Goal: Task Accomplishment & Management: Complete application form

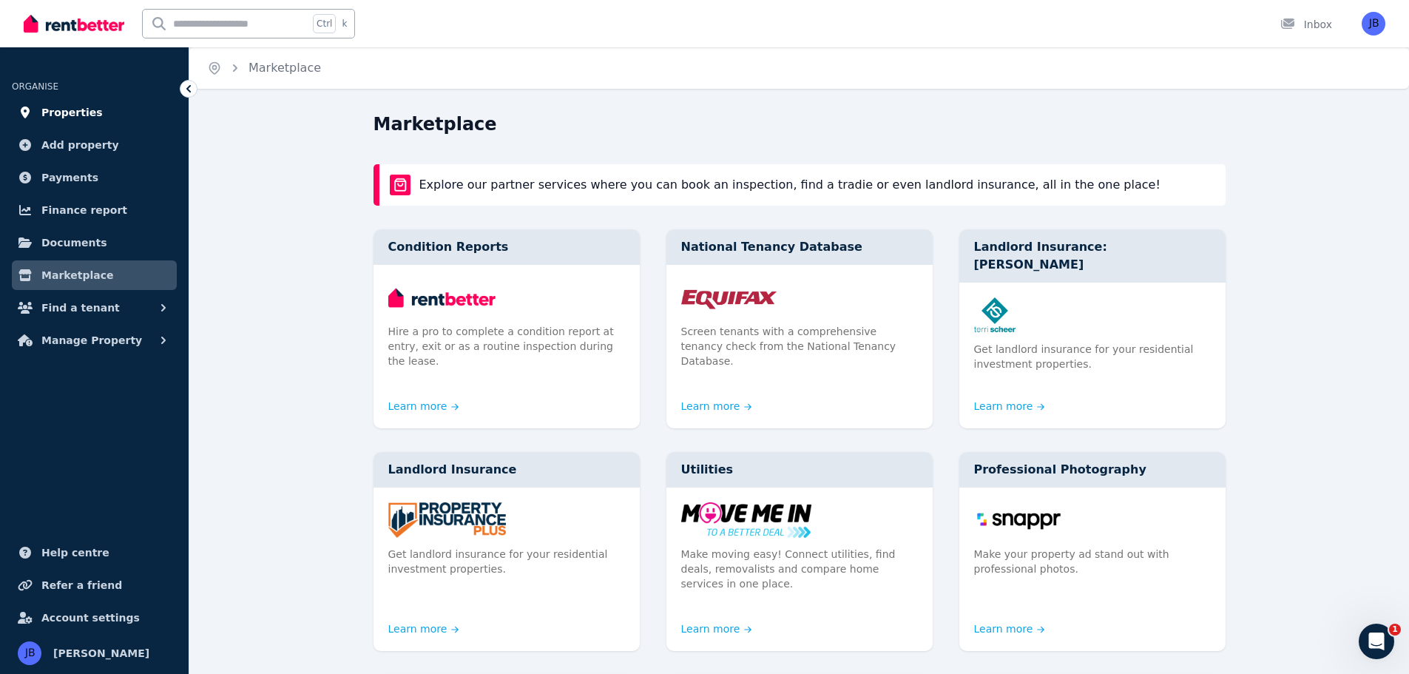
click at [60, 116] on span "Properties" at bounding box center [71, 113] width 61 height 18
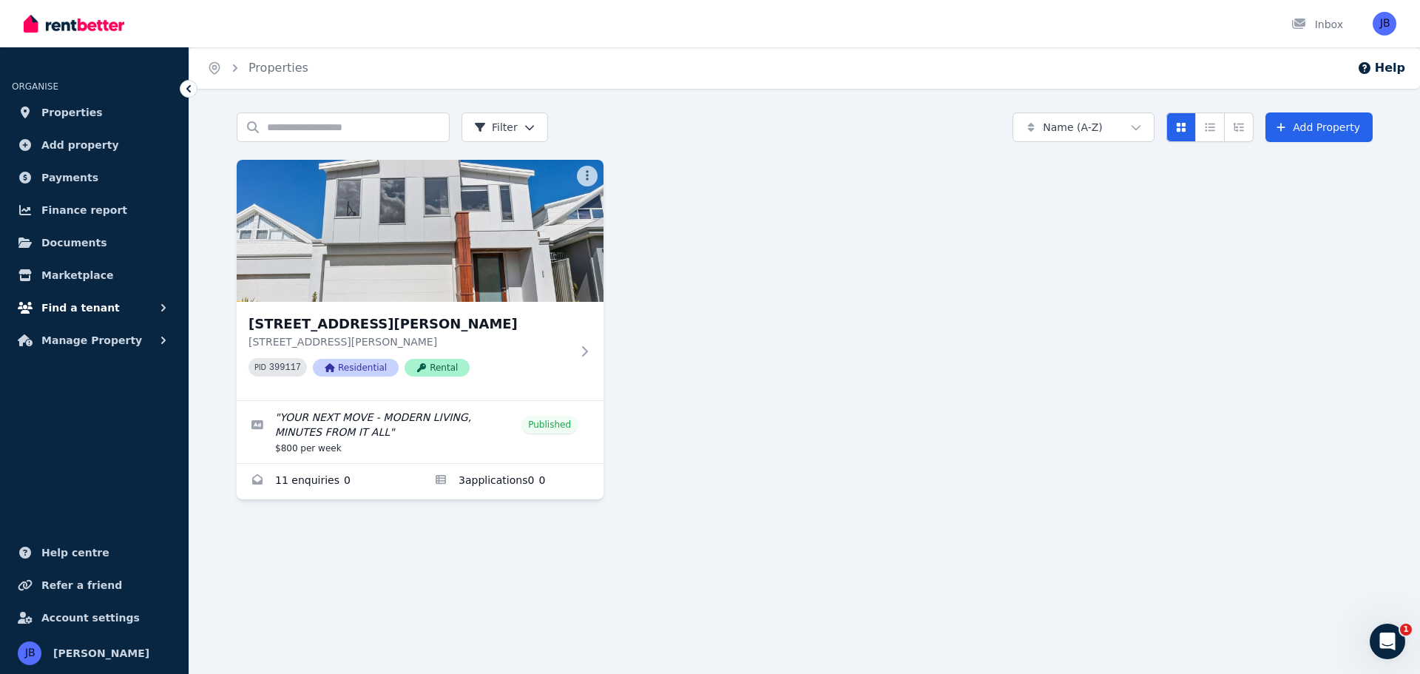
click at [65, 301] on span "Find a tenant" at bounding box center [80, 308] width 78 height 18
click at [73, 342] on span "Listings" at bounding box center [115, 340] width 100 height 18
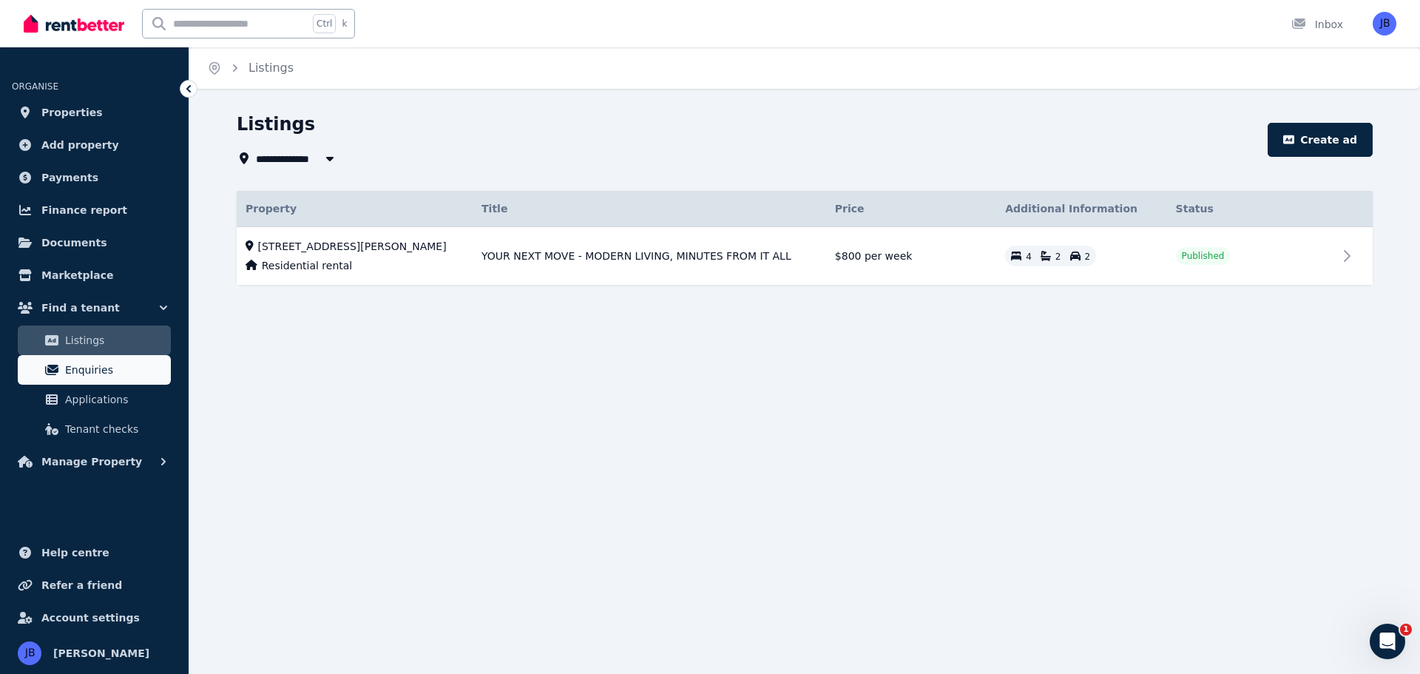
click at [72, 365] on span "Enquiries" at bounding box center [115, 370] width 100 height 18
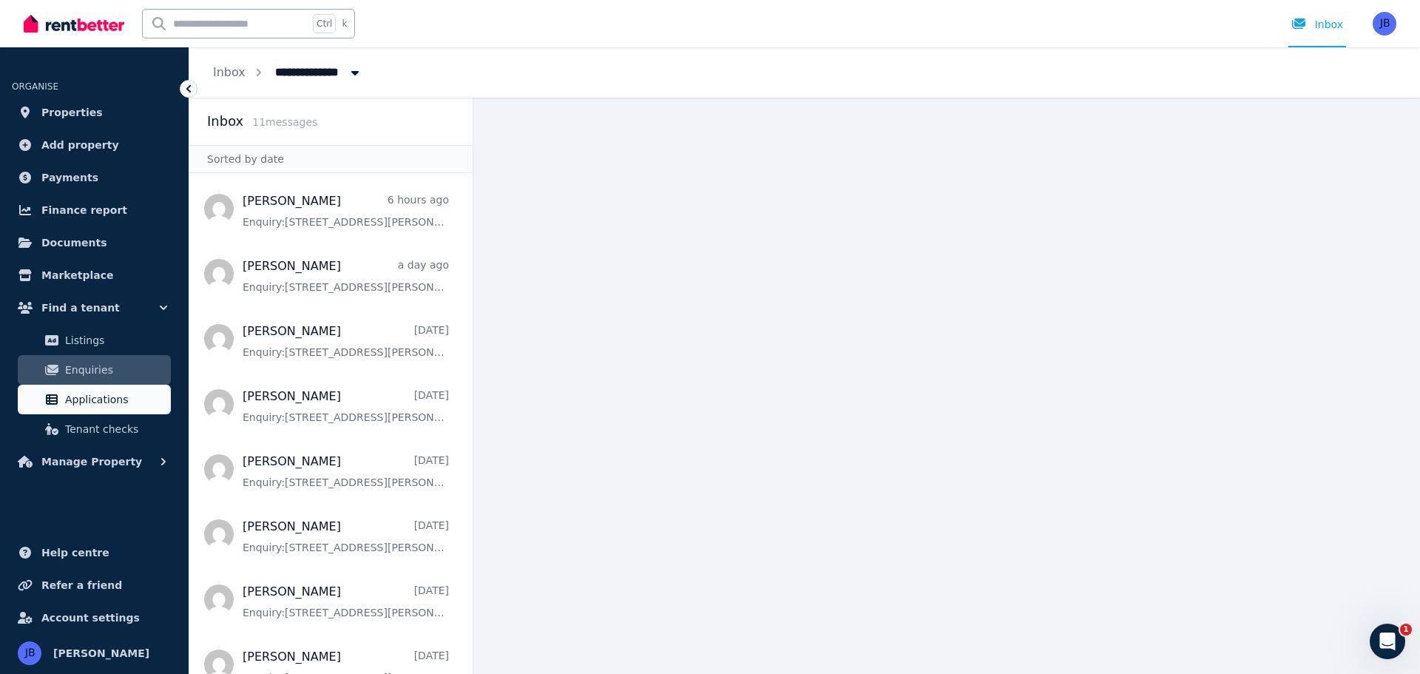
click at [67, 404] on span "Applications" at bounding box center [115, 400] width 100 height 18
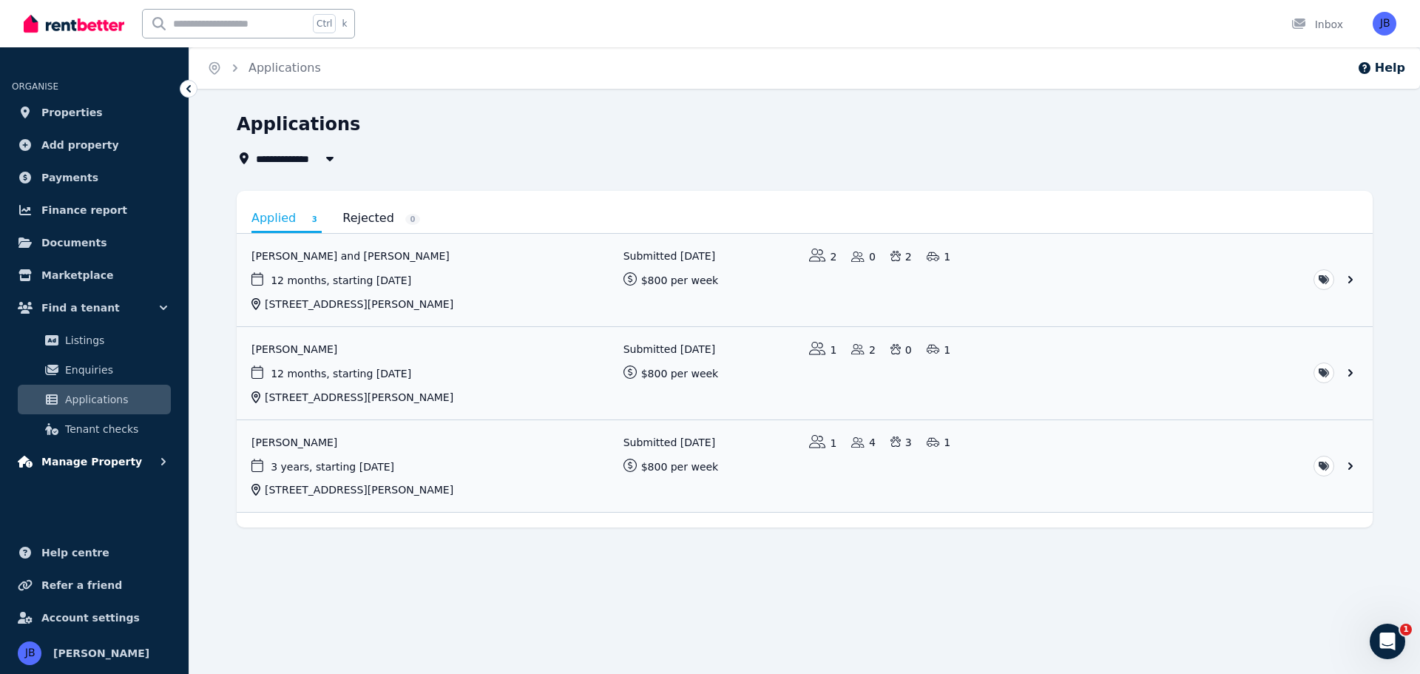
click at [94, 456] on span "Manage Property" at bounding box center [91, 462] width 101 height 18
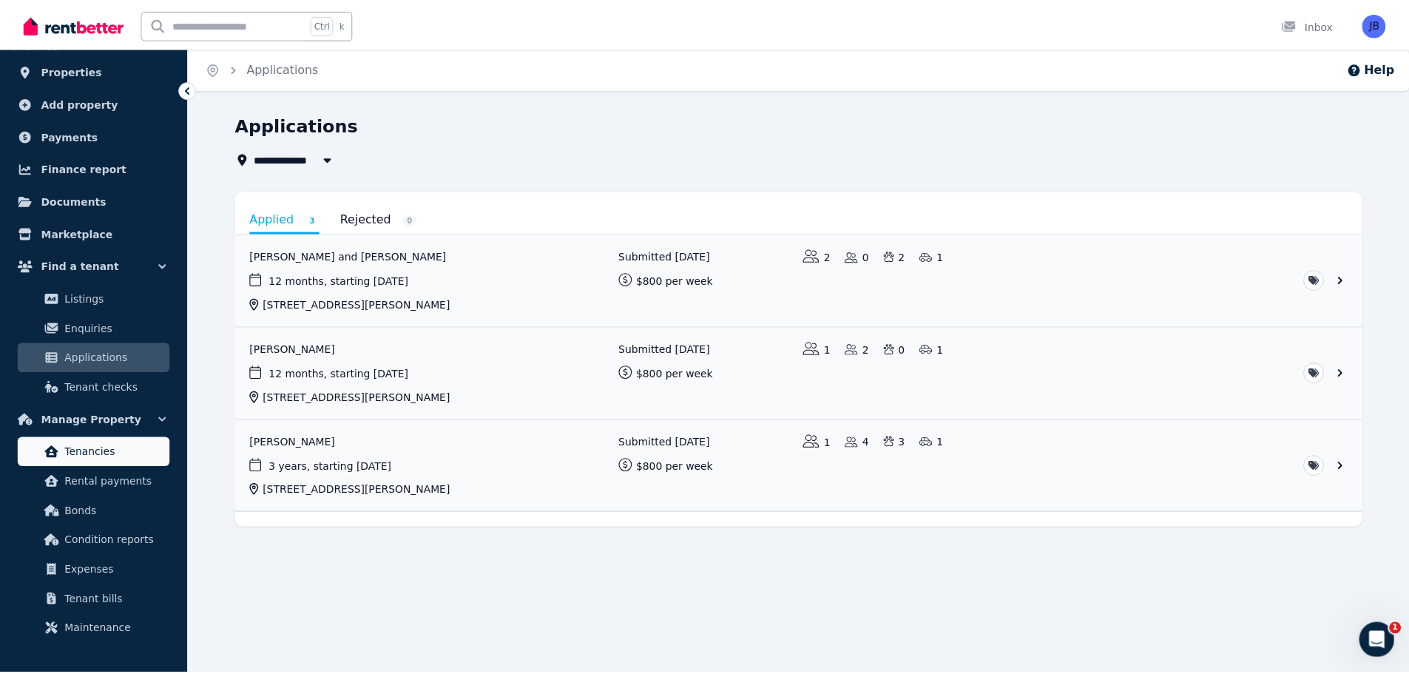
scroll to position [74, 0]
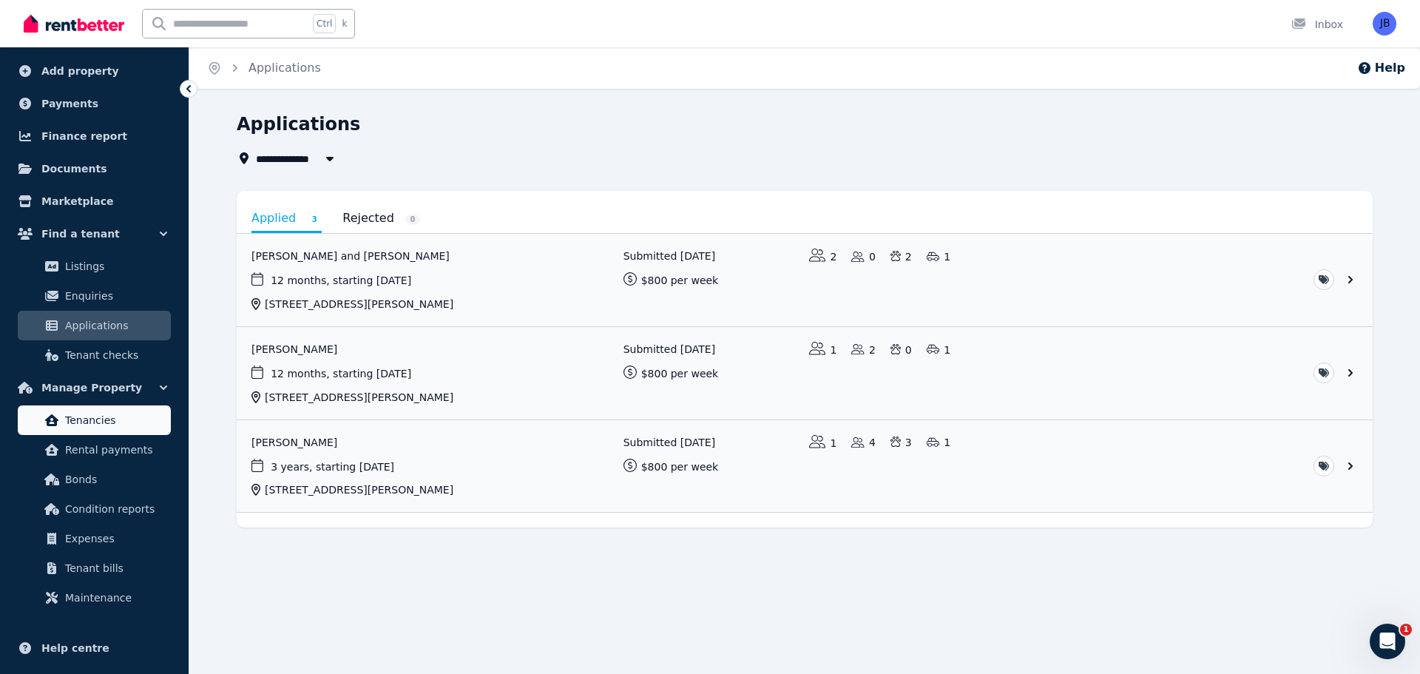
click at [75, 423] on span "Tenancies" at bounding box center [115, 420] width 100 height 18
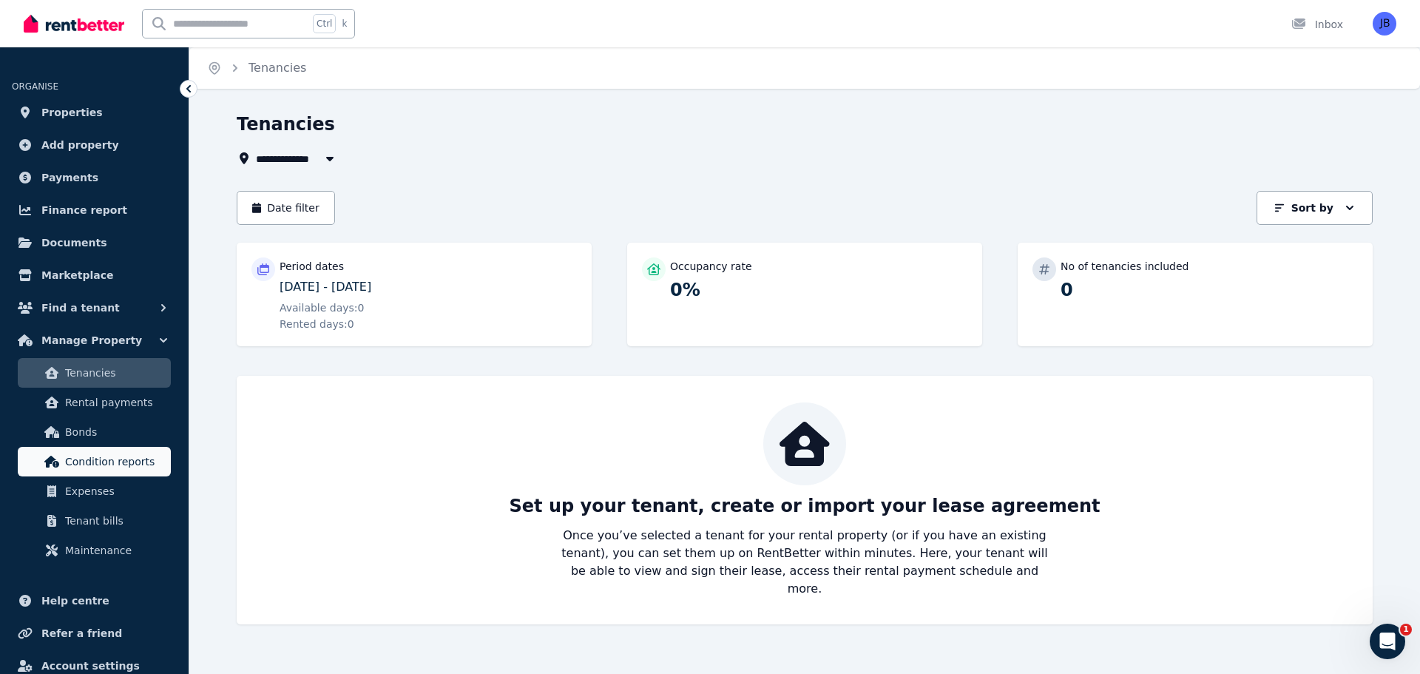
click at [71, 459] on span "Condition reports" at bounding box center [115, 462] width 100 height 18
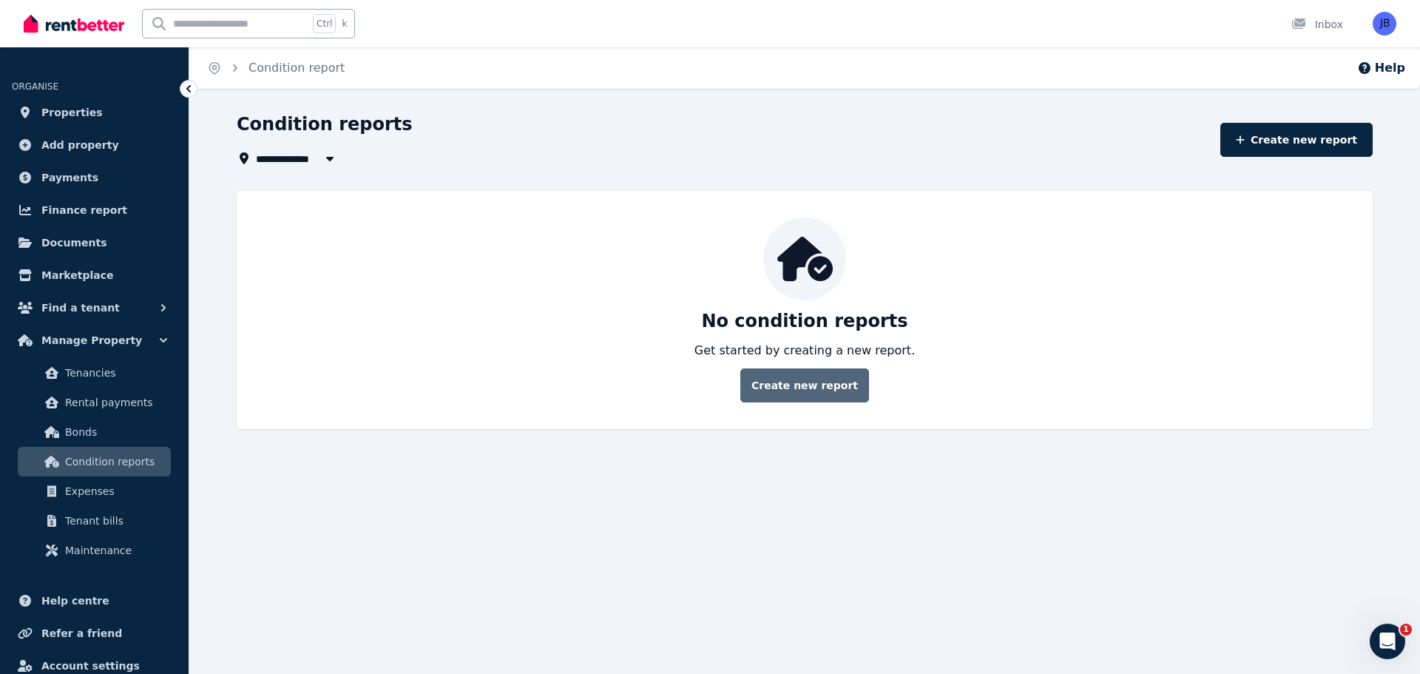
click at [812, 385] on link "Create new report" at bounding box center [805, 385] width 129 height 34
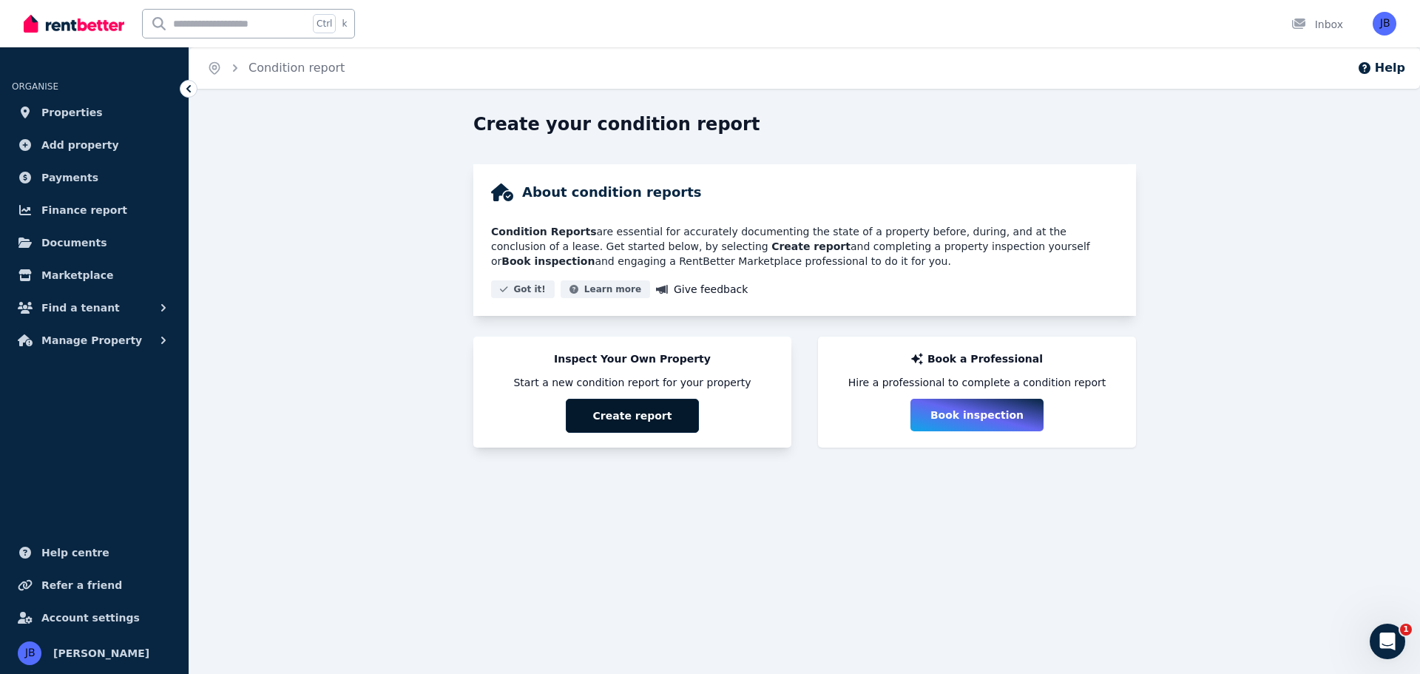
click at [601, 412] on button "Create report" at bounding box center [632, 416] width 133 height 34
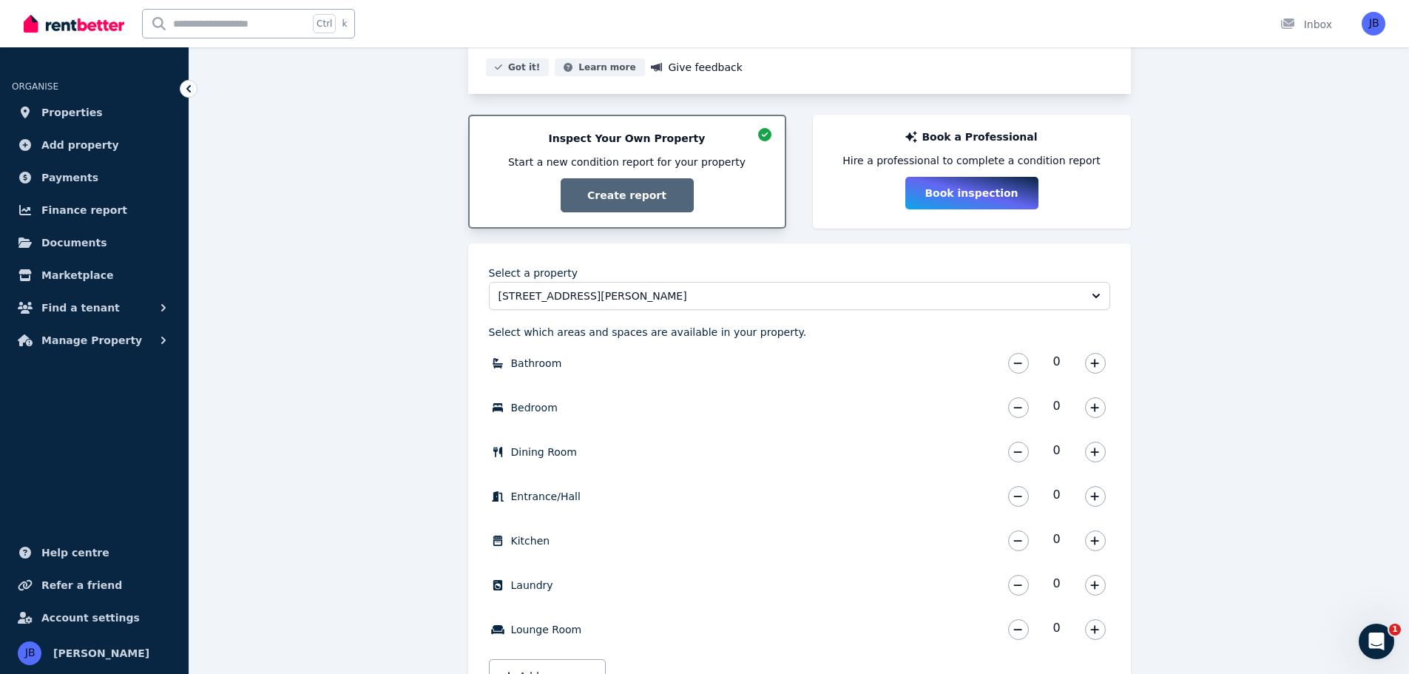
scroll to position [296, 0]
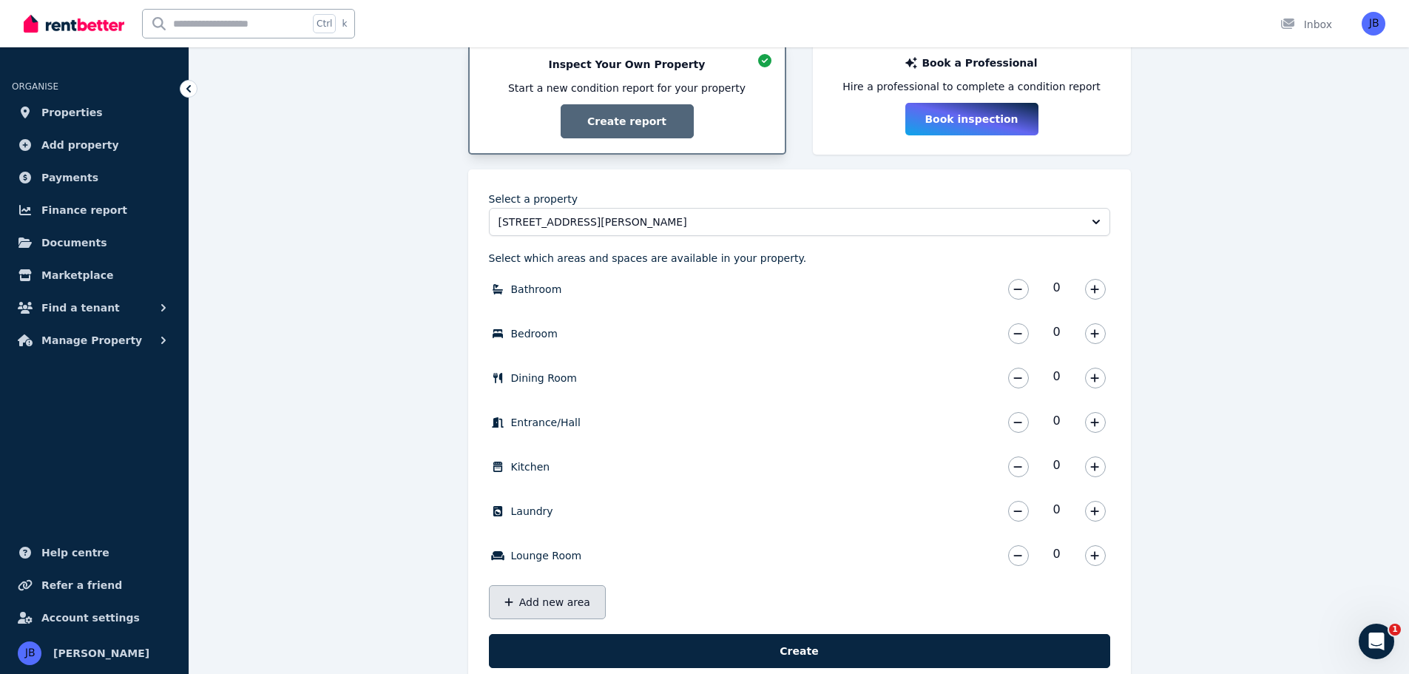
click at [525, 599] on button "Add new area" at bounding box center [547, 602] width 117 height 34
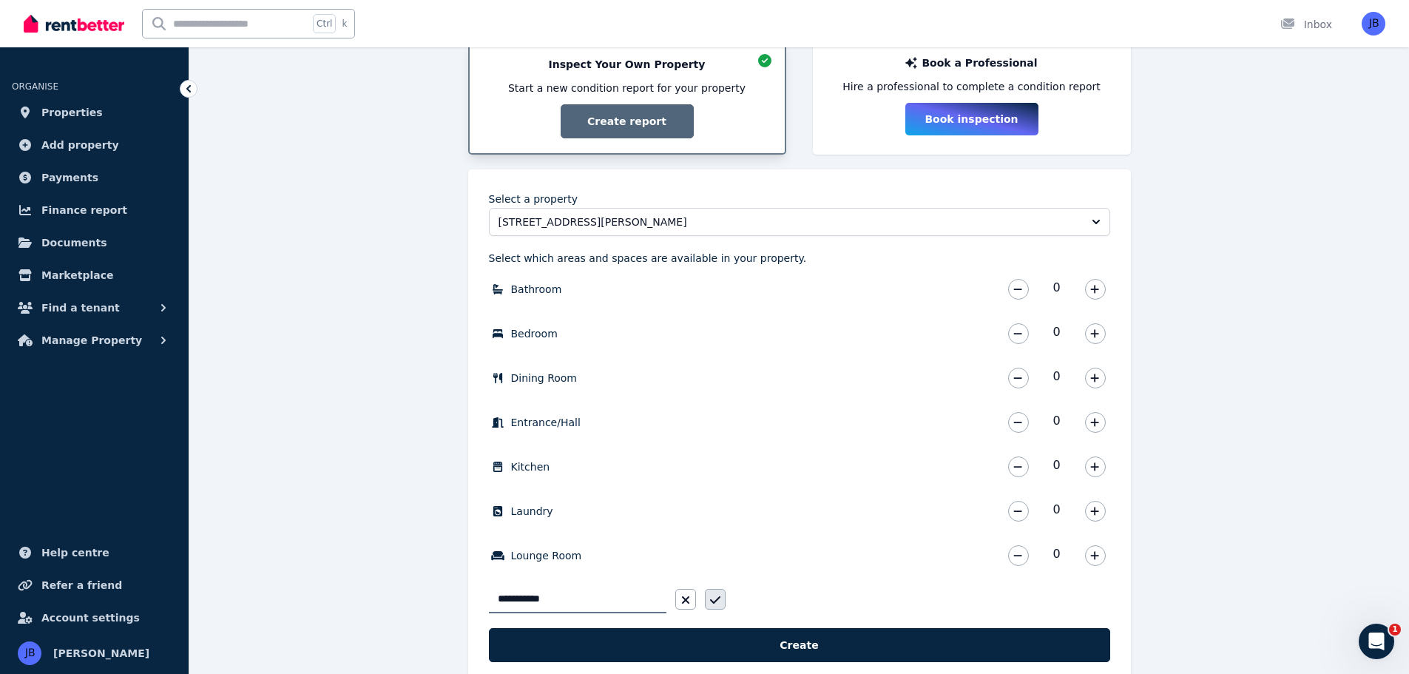
type input "**********"
click at [712, 604] on icon "button" at bounding box center [715, 600] width 10 height 12
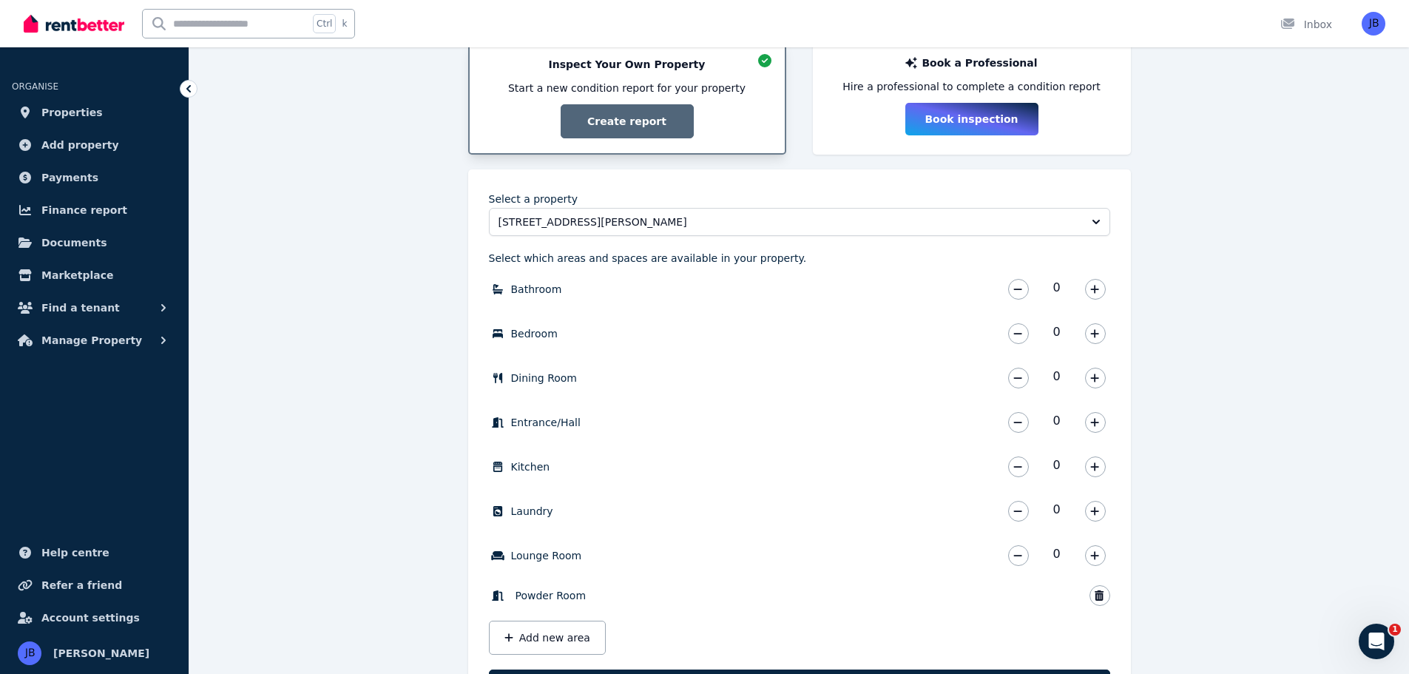
click at [553, 595] on span "Powder Room" at bounding box center [551, 595] width 71 height 15
click at [1097, 593] on icon "button" at bounding box center [1099, 595] width 9 height 10
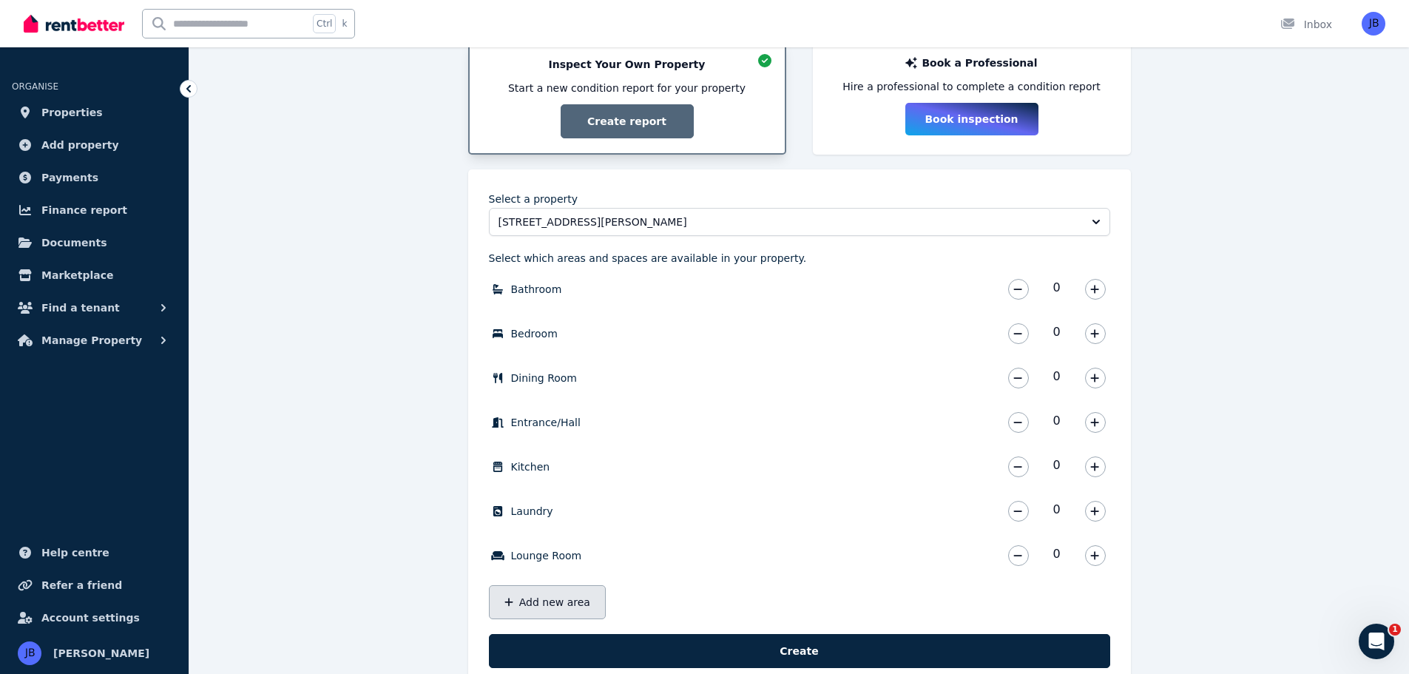
click at [518, 600] on button "Add new area" at bounding box center [547, 602] width 117 height 34
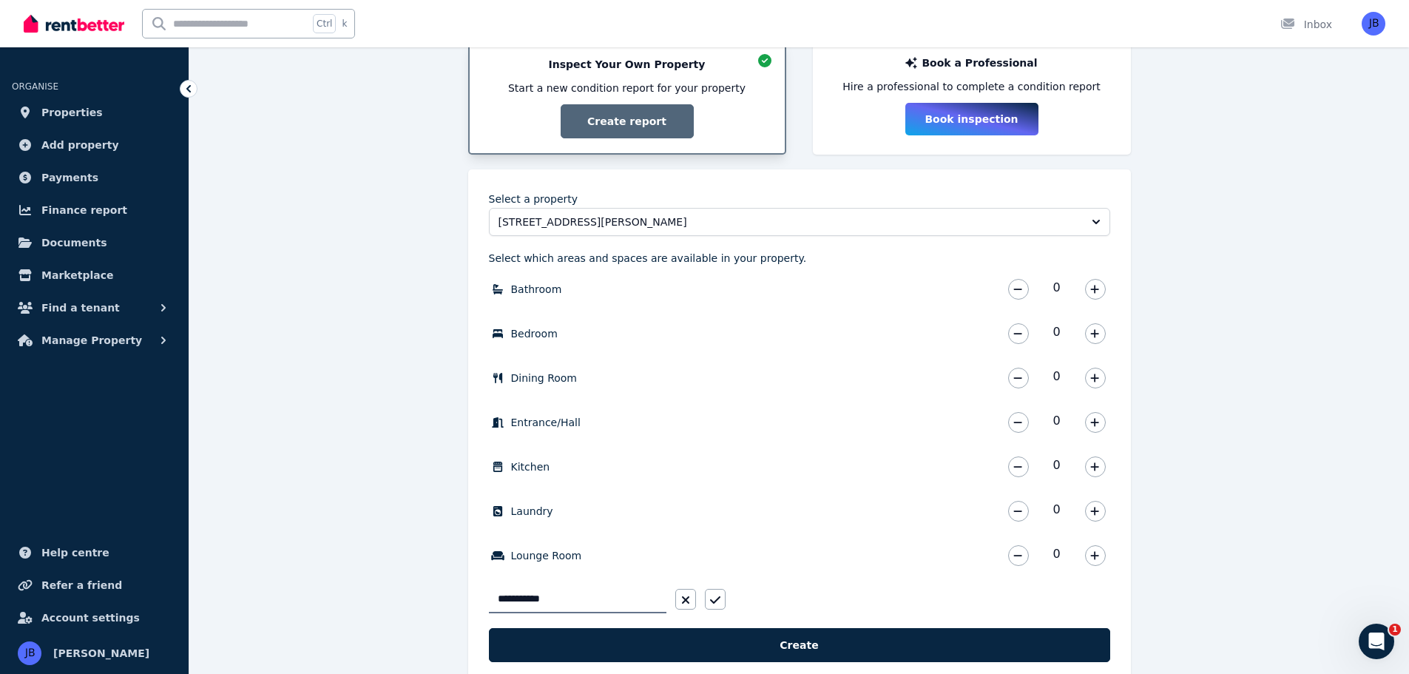
click at [495, 599] on input "**********" at bounding box center [578, 599] width 178 height 28
type input "**********"
click at [714, 592] on button "button" at bounding box center [715, 599] width 21 height 21
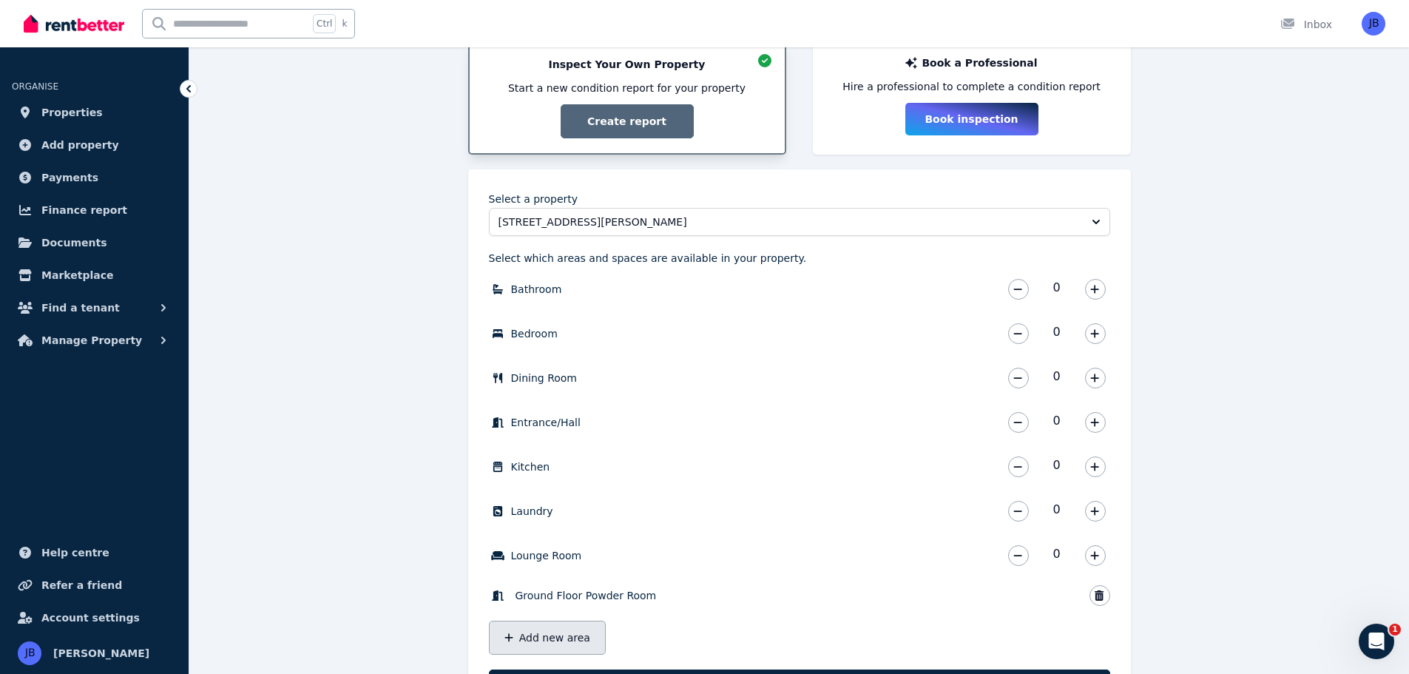
click at [556, 634] on button "Add new area" at bounding box center [547, 638] width 117 height 34
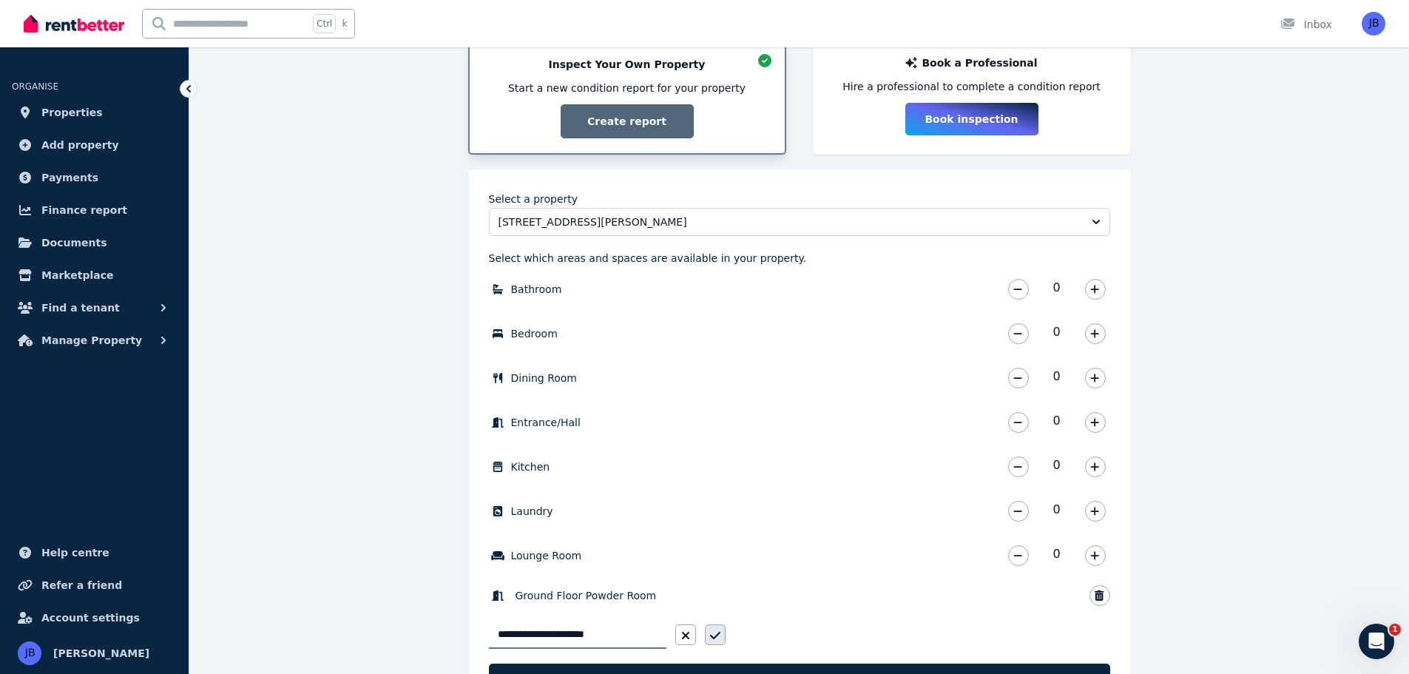
type input "**********"
click at [707, 640] on button "button" at bounding box center [715, 634] width 21 height 21
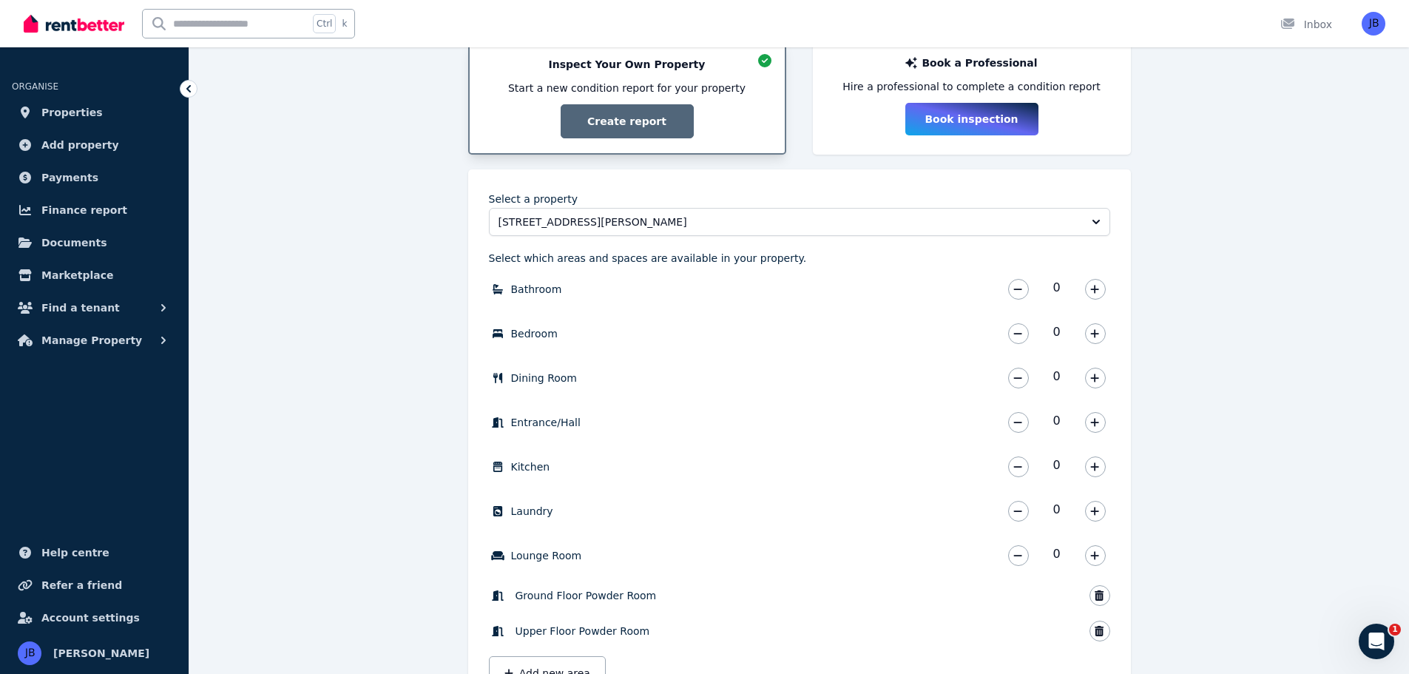
scroll to position [370, 0]
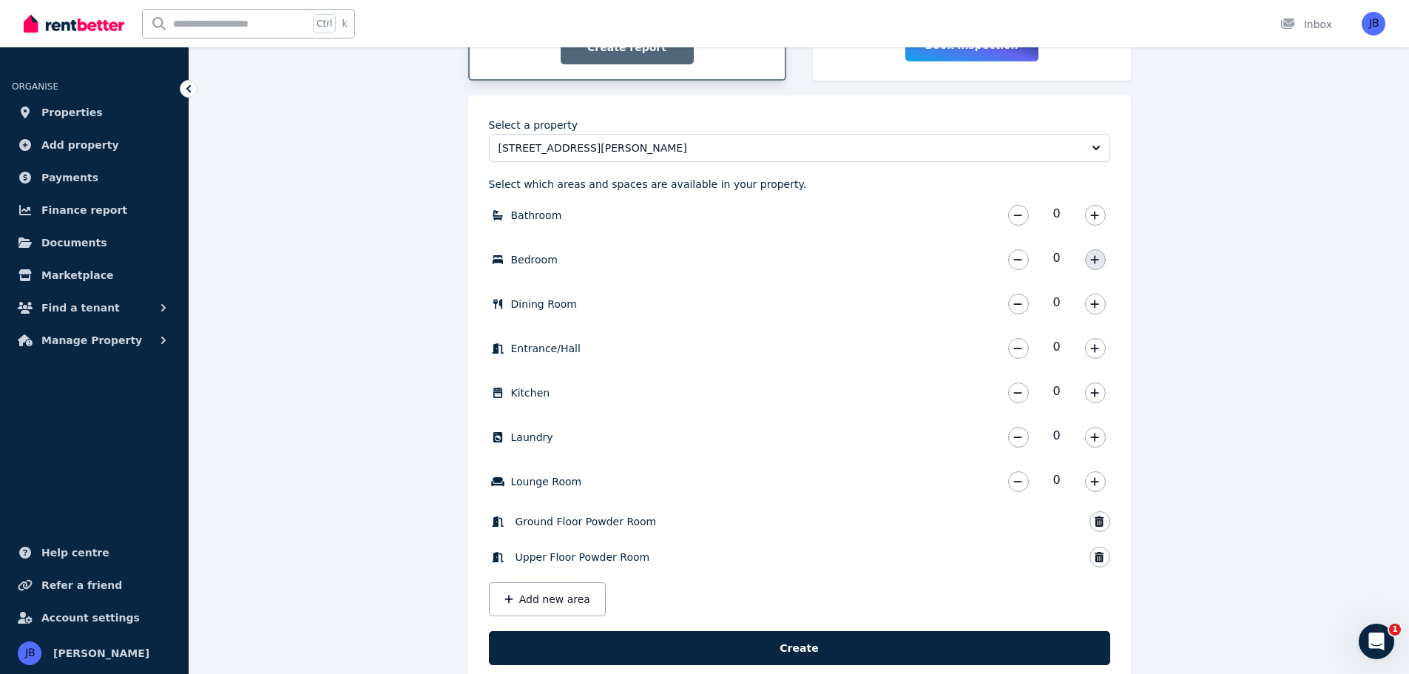
click at [1094, 261] on icon "button" at bounding box center [1094, 259] width 9 height 10
click at [1100, 210] on button "button" at bounding box center [1095, 215] width 21 height 21
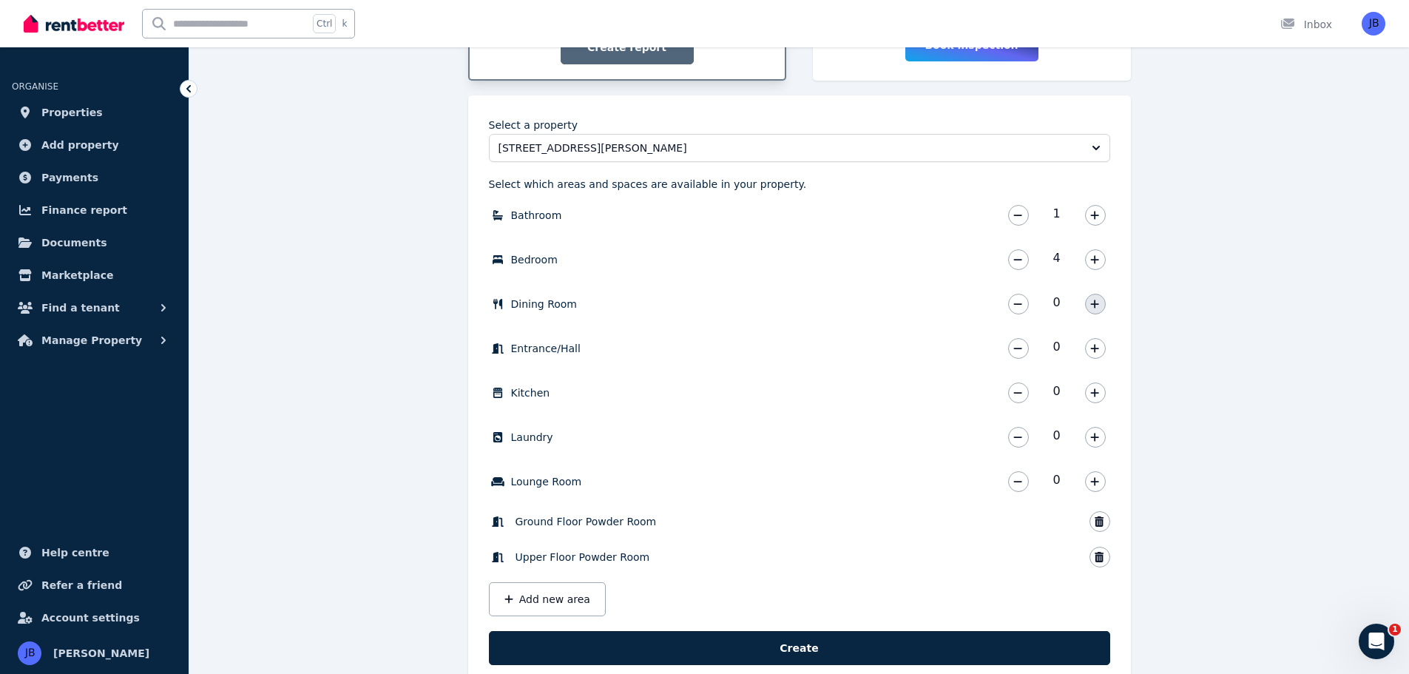
click at [1091, 304] on icon "button" at bounding box center [1095, 304] width 8 height 8
click at [1094, 352] on icon "button" at bounding box center [1094, 348] width 9 height 10
click at [1097, 388] on icon "button" at bounding box center [1094, 393] width 9 height 10
click at [1093, 435] on icon "button" at bounding box center [1094, 437] width 9 height 10
click at [1096, 476] on icon "button" at bounding box center [1094, 481] width 9 height 10
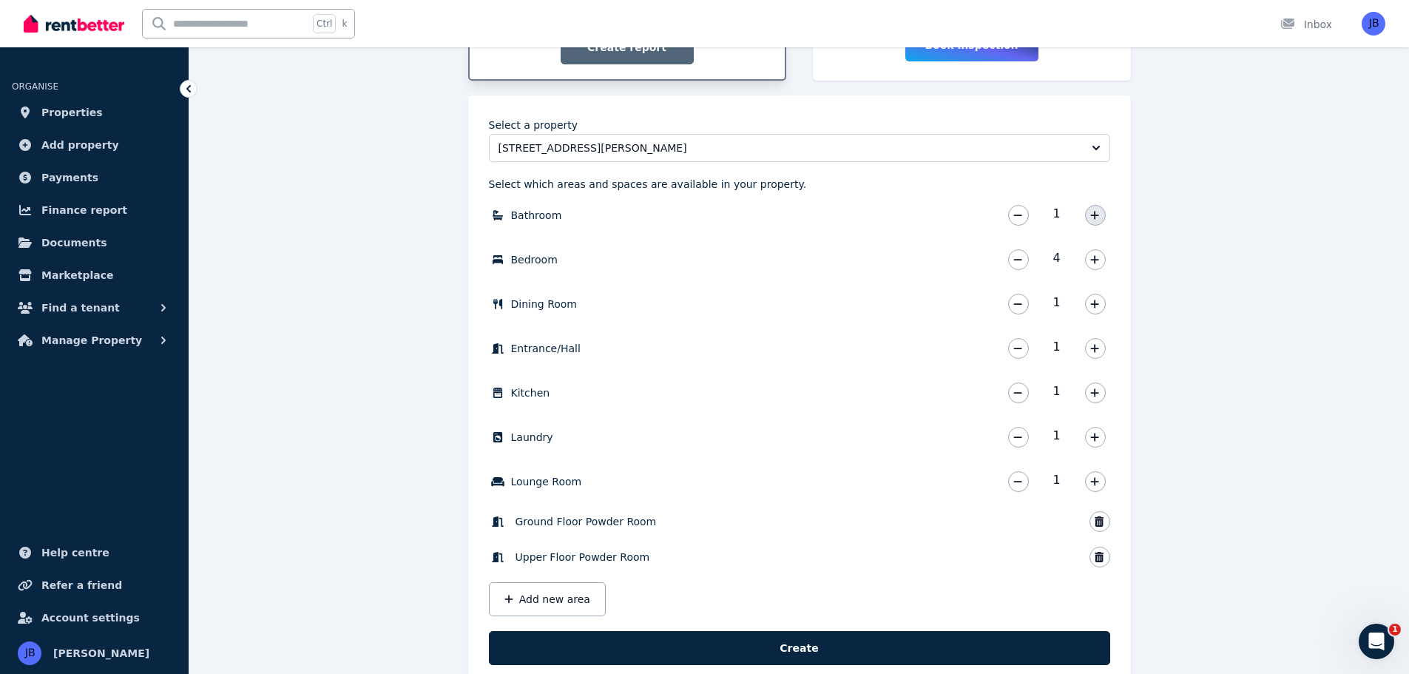
click at [1095, 214] on icon "button" at bounding box center [1095, 215] width 8 height 8
click at [1022, 215] on icon "button" at bounding box center [1018, 215] width 9 height 10
click at [1093, 215] on icon "button" at bounding box center [1095, 215] width 8 height 8
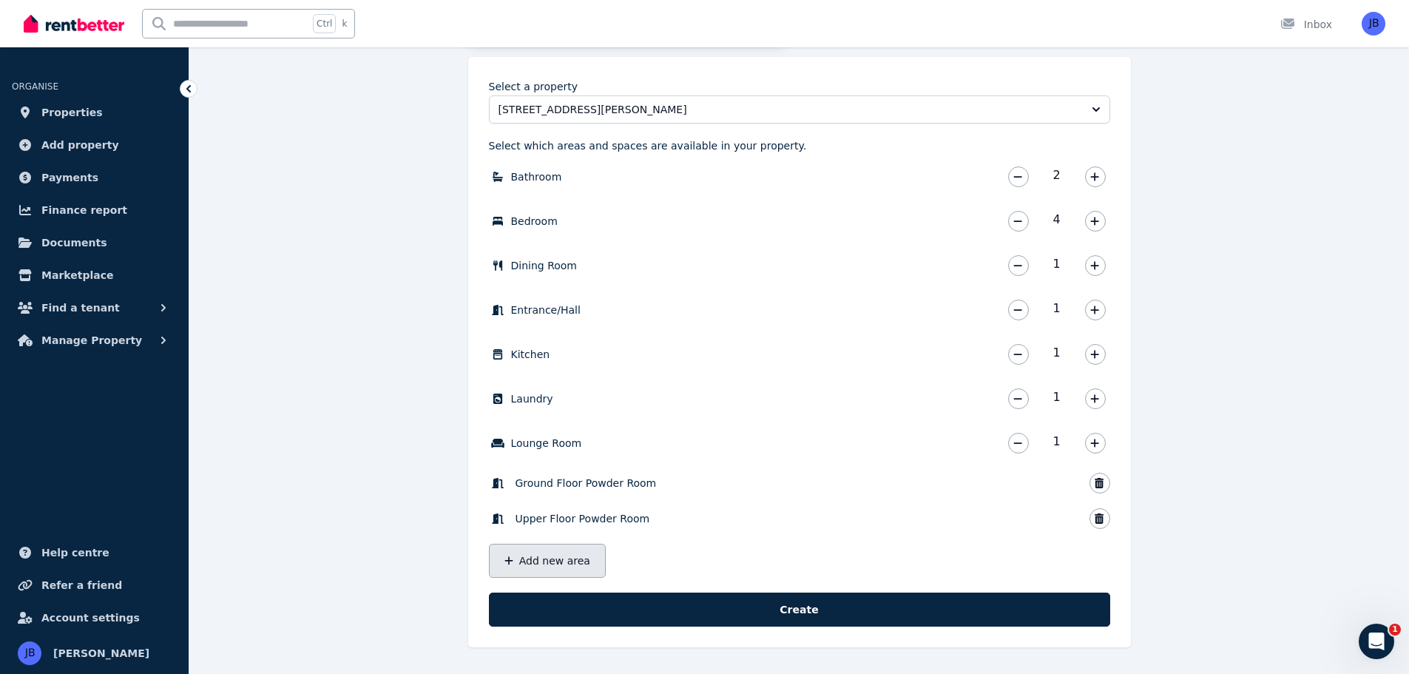
click at [562, 559] on button "Add new area" at bounding box center [547, 561] width 117 height 34
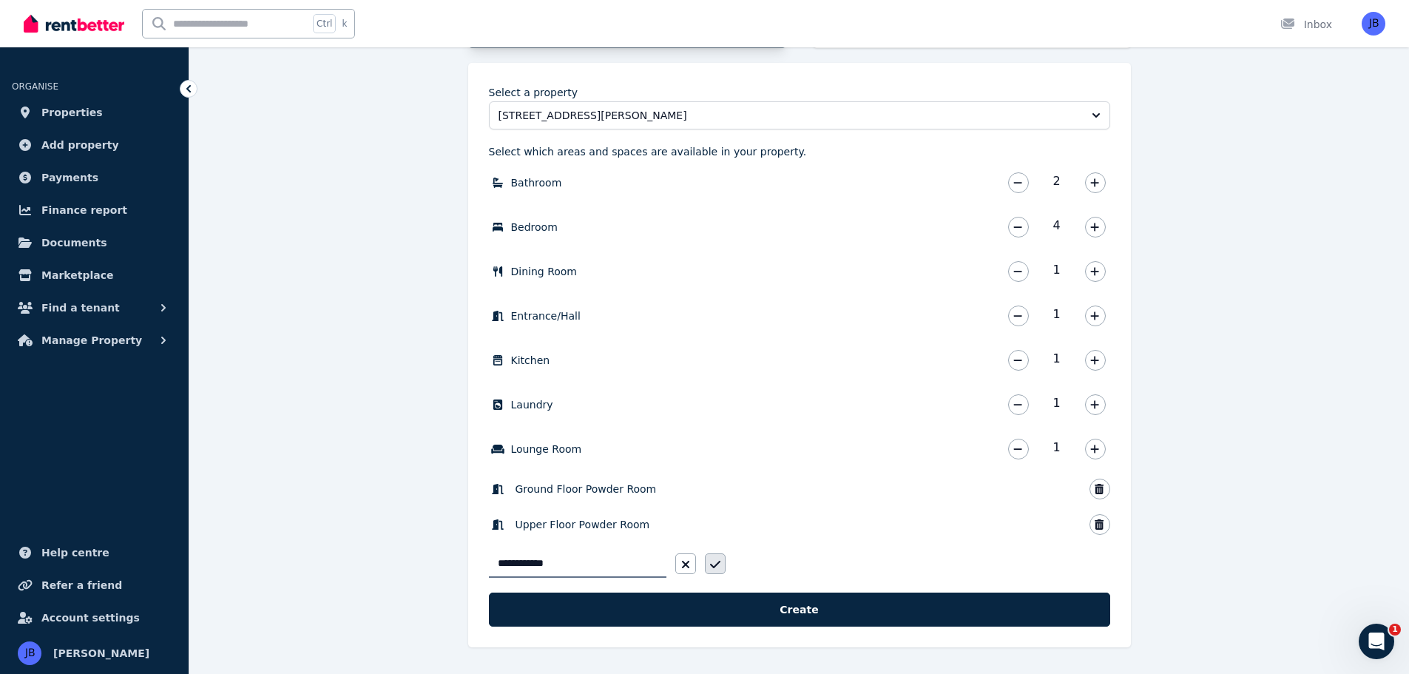
type input "**********"
click at [715, 557] on button "button" at bounding box center [715, 563] width 21 height 21
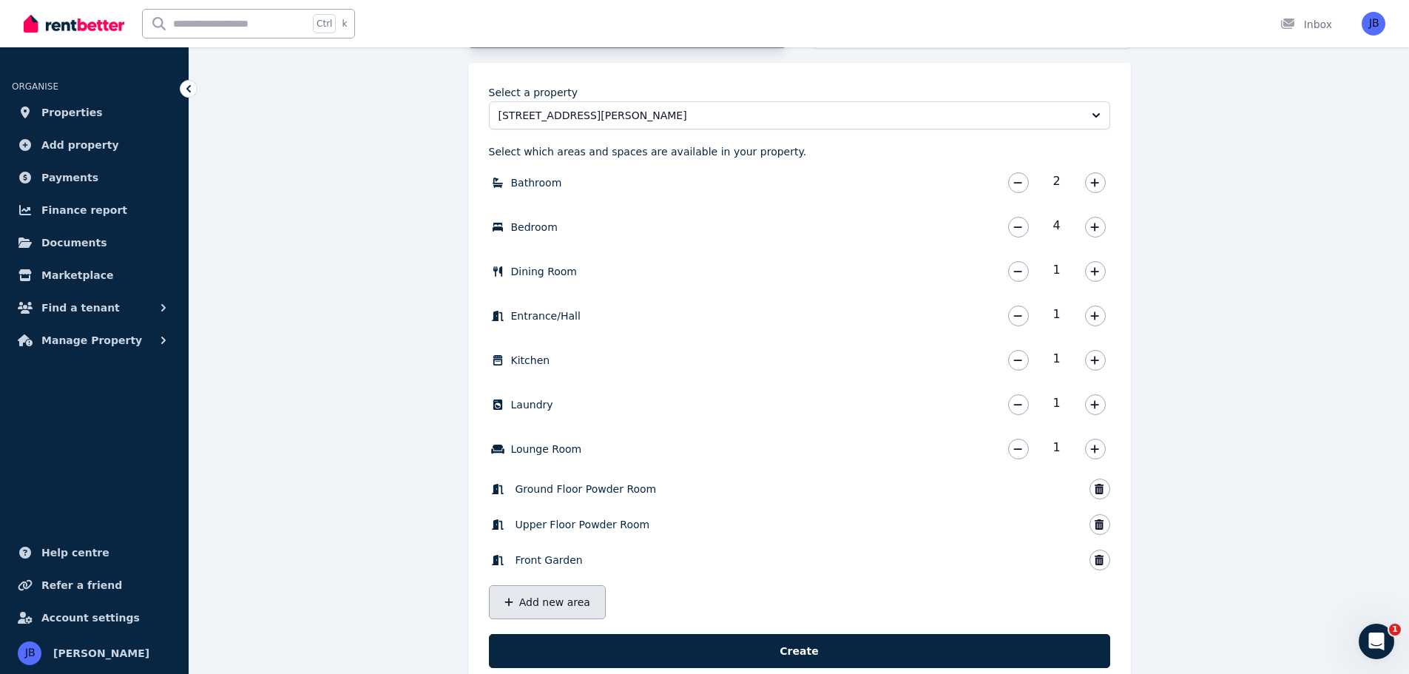
click at [522, 609] on button "Add new area" at bounding box center [547, 602] width 117 height 34
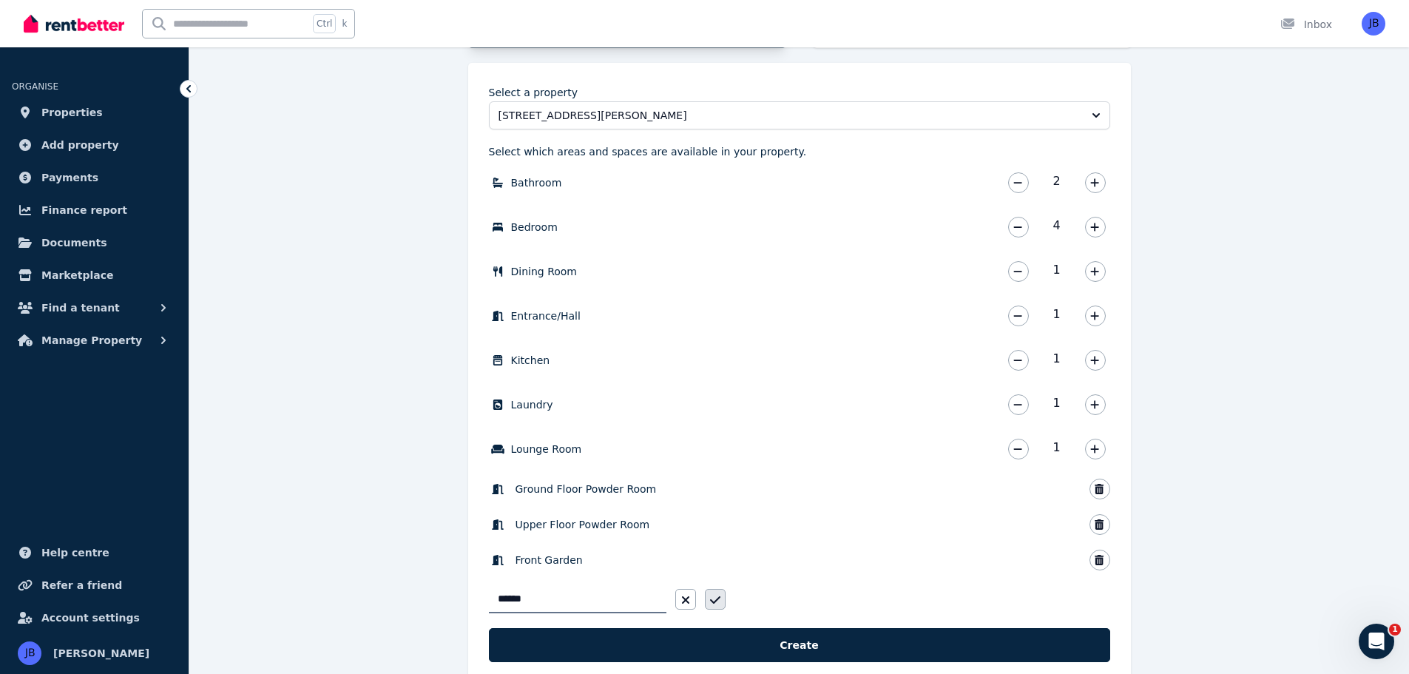
type input "******"
click at [718, 593] on button "button" at bounding box center [715, 599] width 21 height 21
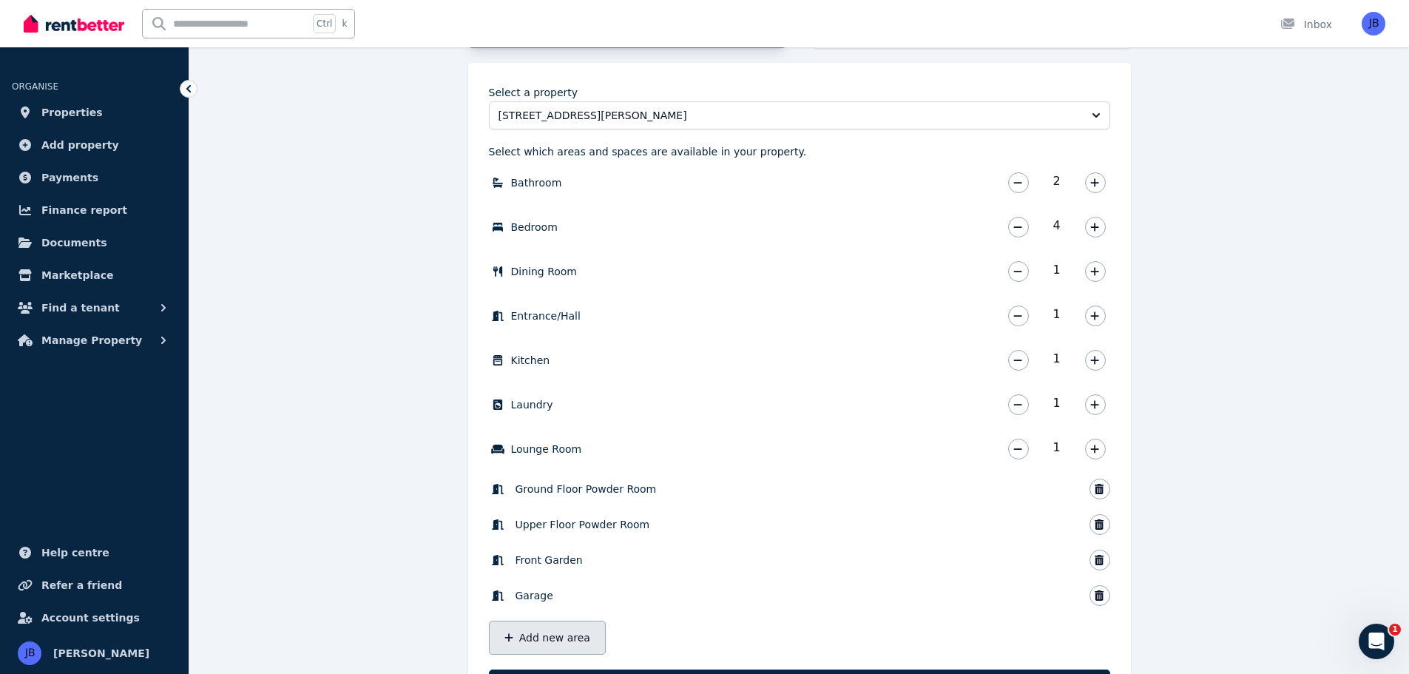
click at [550, 627] on button "Add new area" at bounding box center [547, 638] width 117 height 34
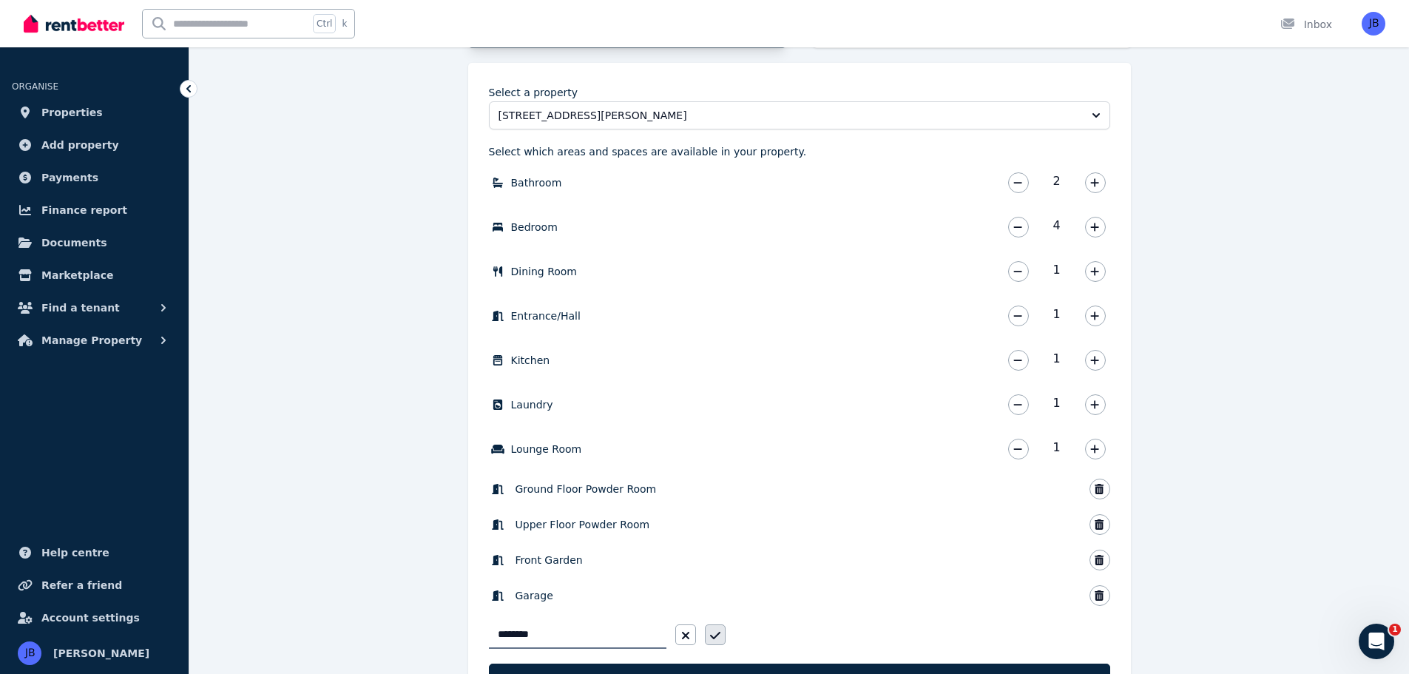
type input "********"
click at [718, 630] on button "button" at bounding box center [715, 634] width 21 height 21
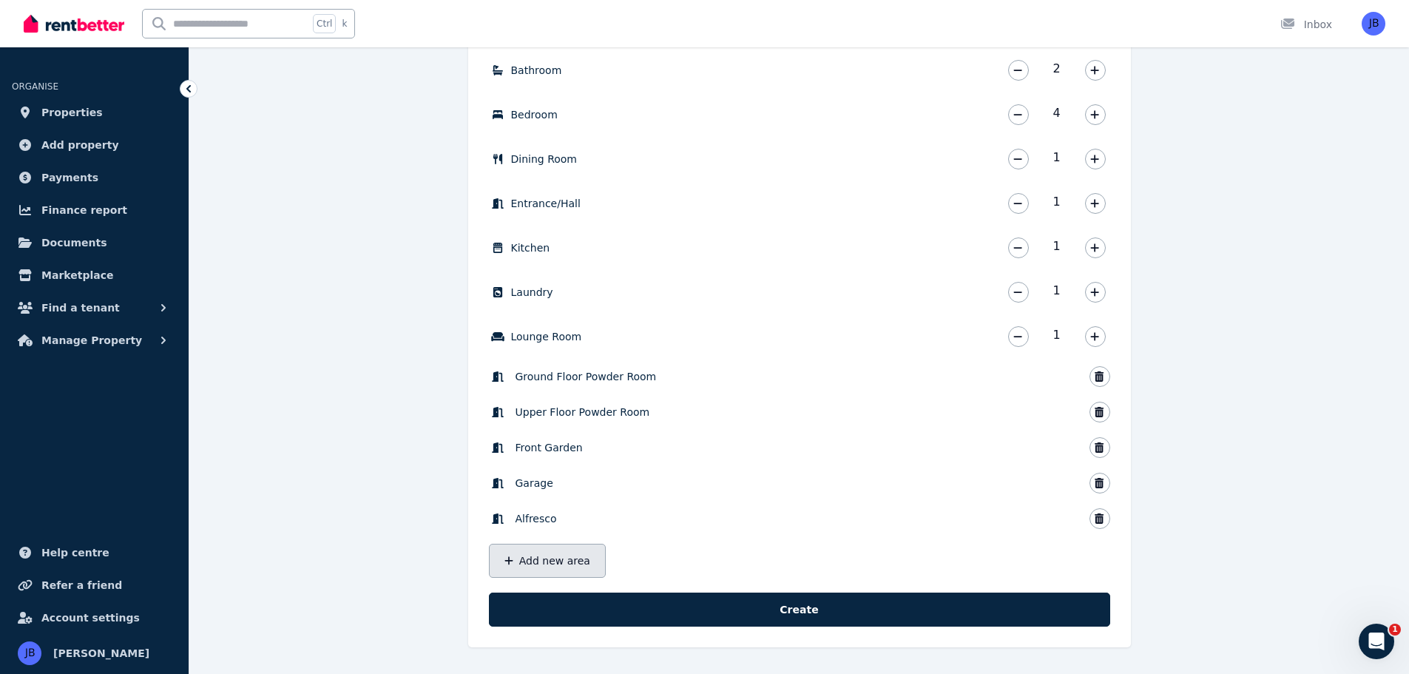
click at [550, 557] on button "Add new area" at bounding box center [547, 561] width 117 height 34
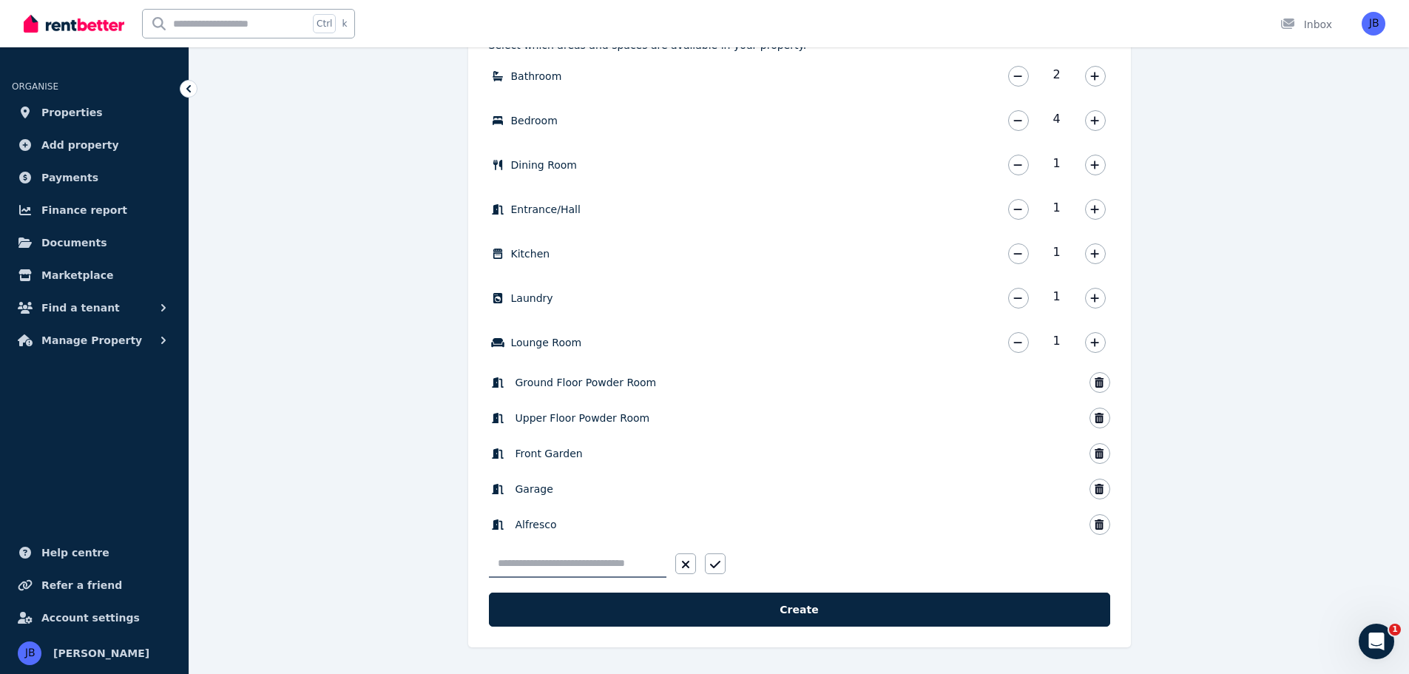
scroll to position [509, 0]
type input "**********"
click at [721, 556] on button "button" at bounding box center [715, 563] width 21 height 21
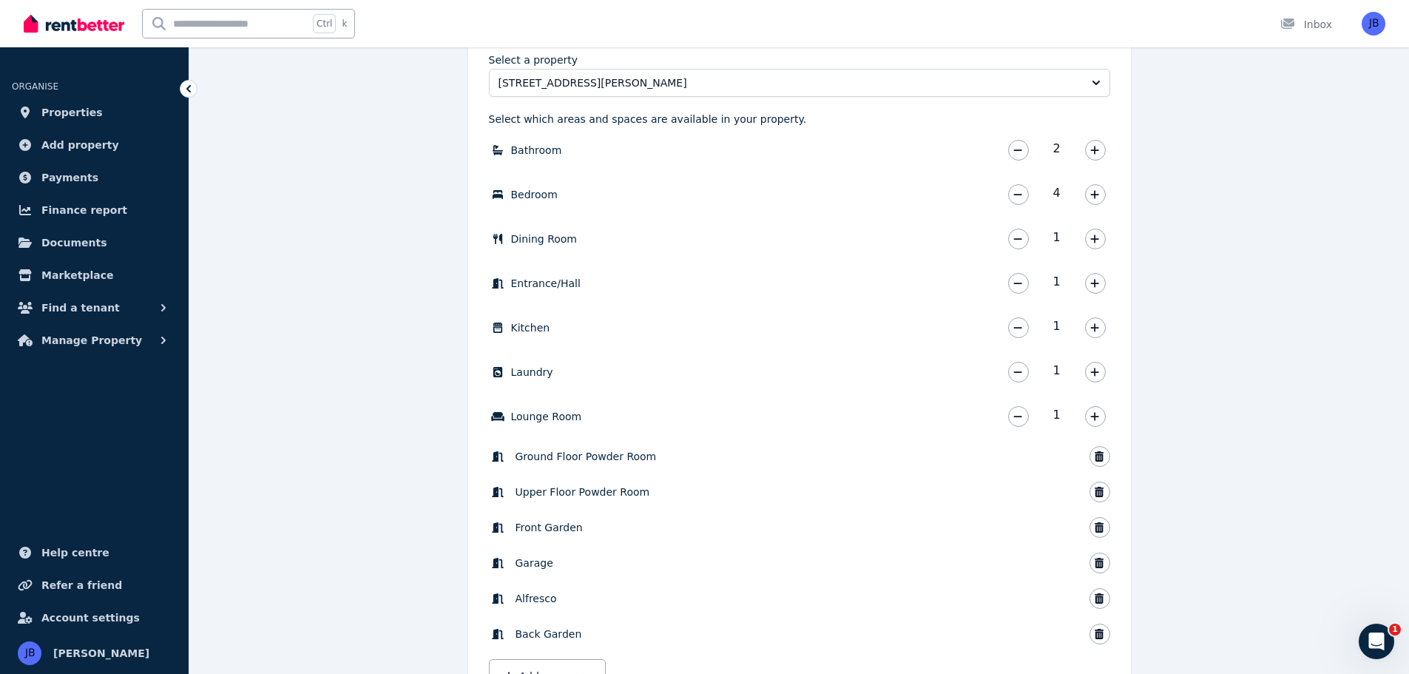
scroll to position [550, 0]
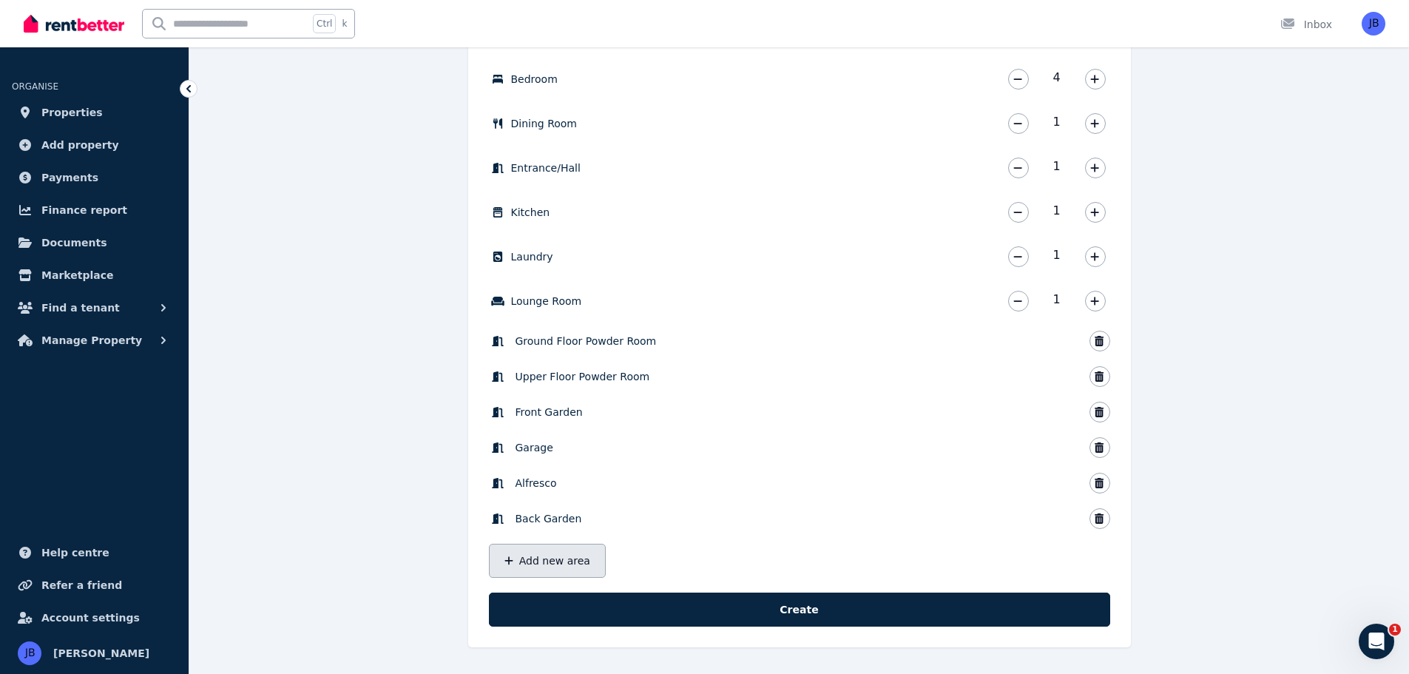
click at [547, 557] on button "Add new area" at bounding box center [547, 561] width 117 height 34
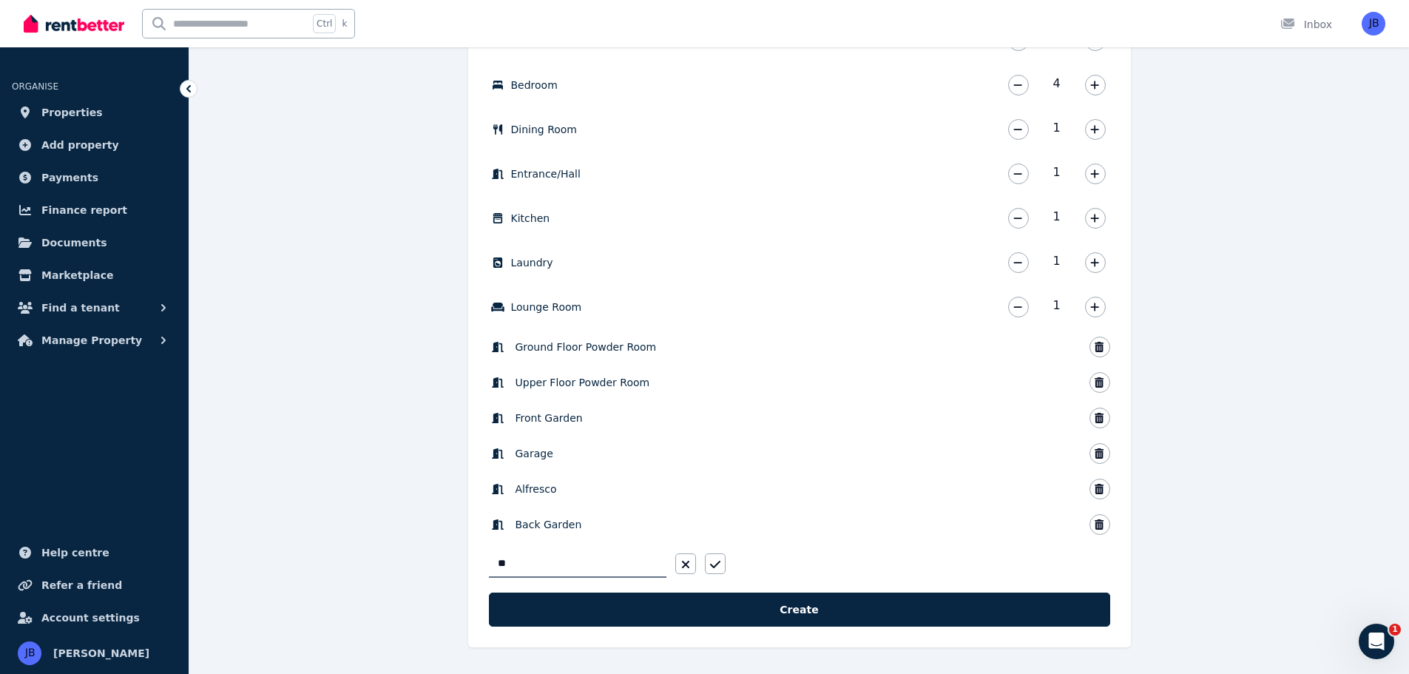
type input "*"
type input "******"
click at [719, 559] on button "button" at bounding box center [715, 563] width 21 height 21
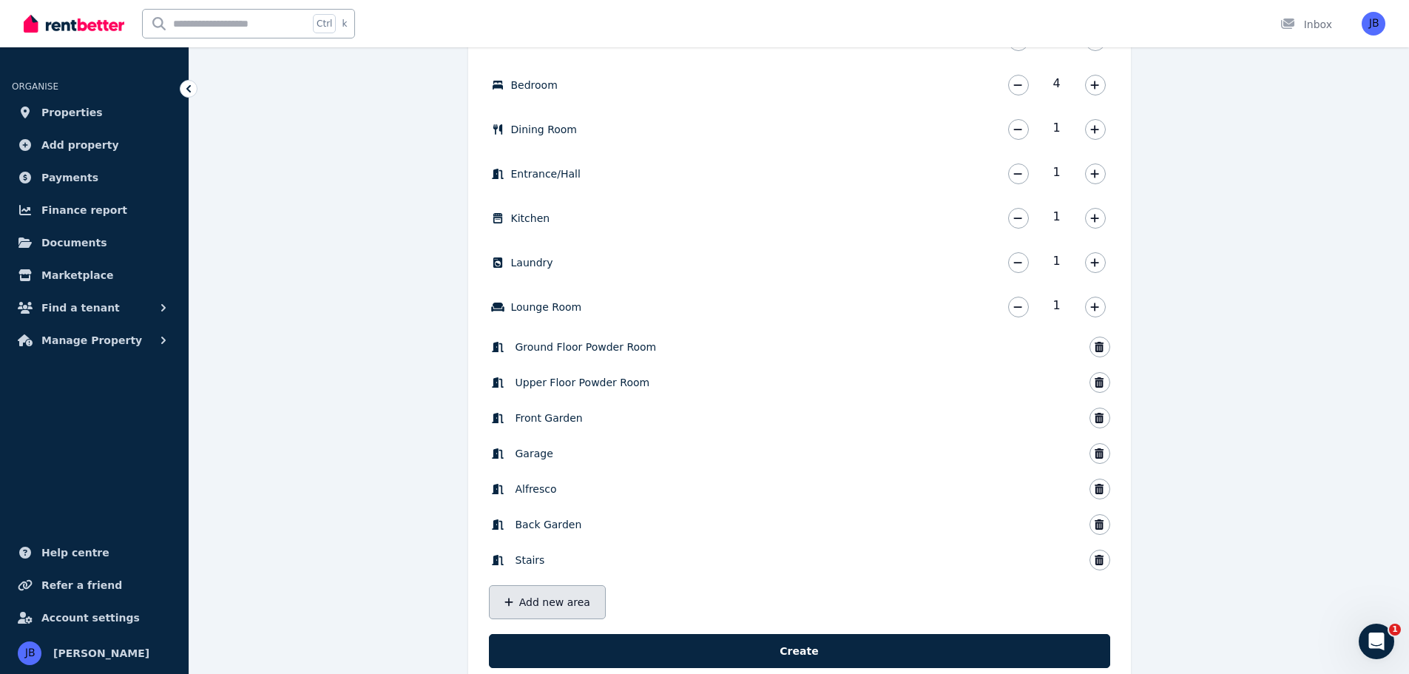
click at [568, 604] on button "Add new area" at bounding box center [547, 602] width 117 height 34
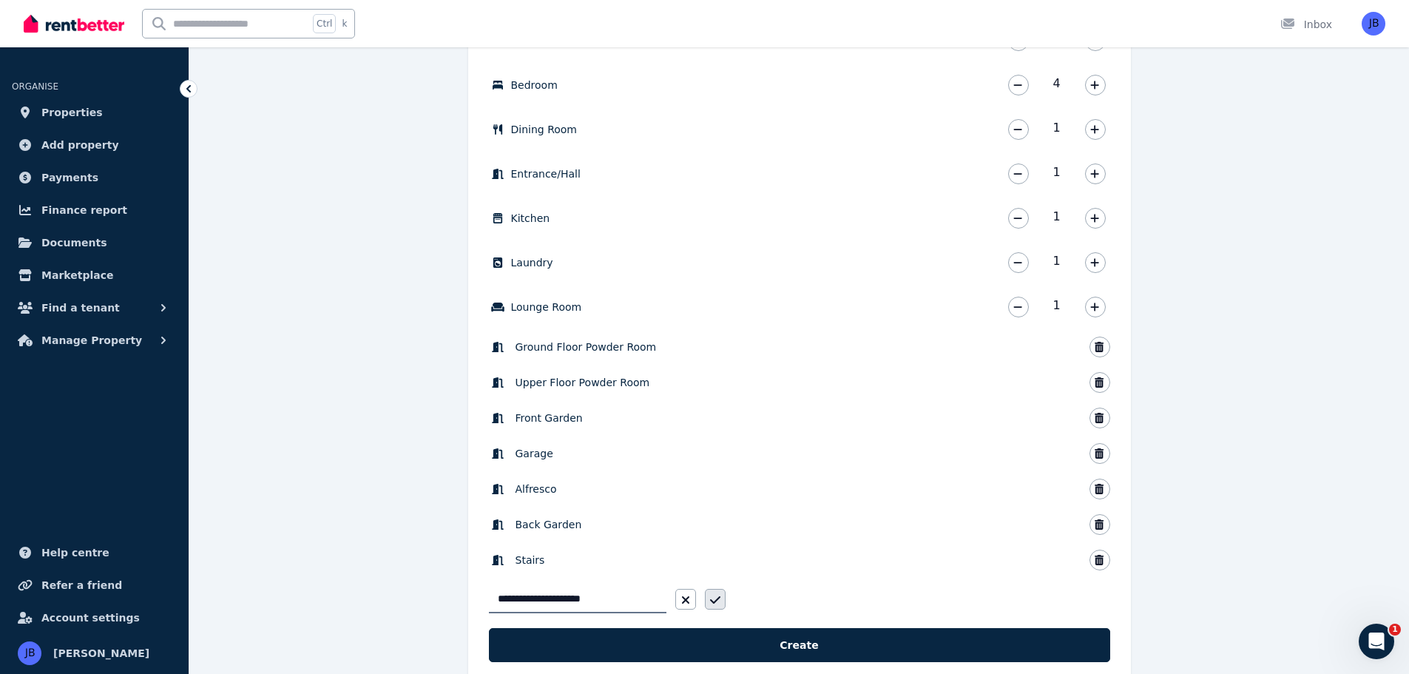
type input "**********"
click at [705, 598] on button "button" at bounding box center [715, 599] width 21 height 21
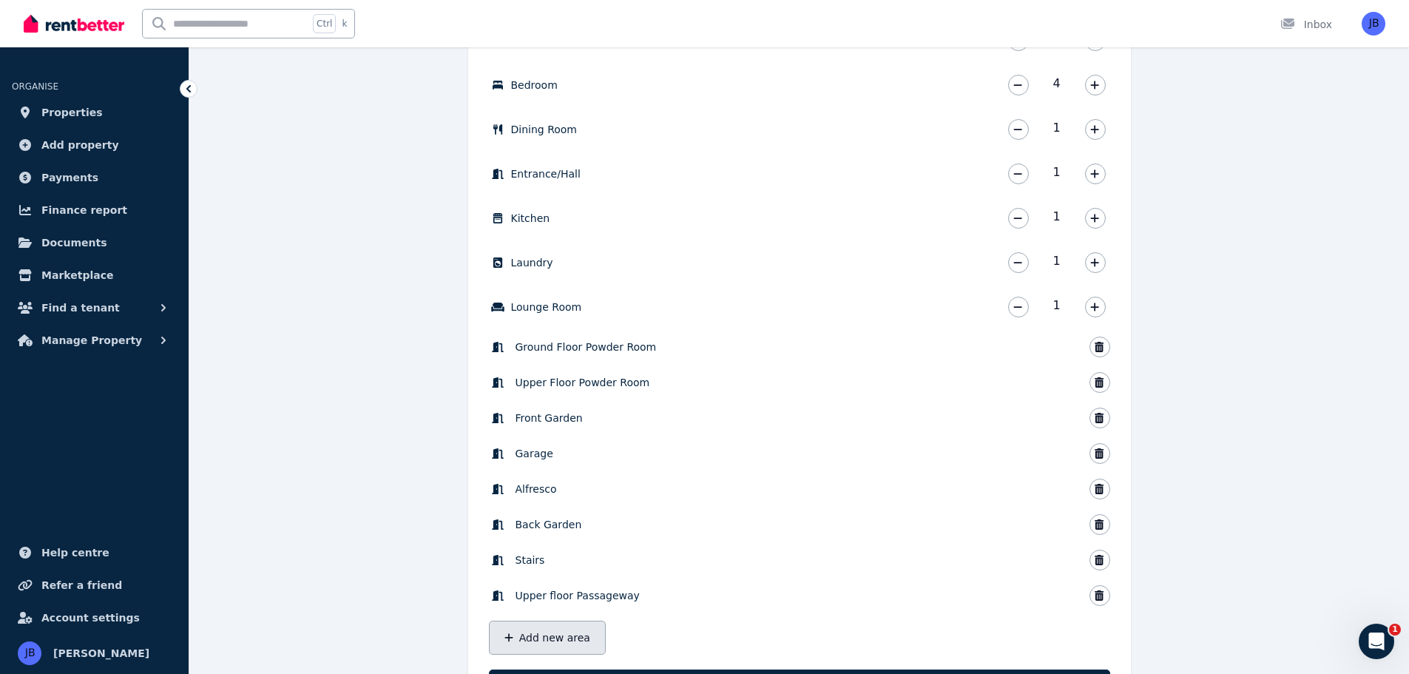
click at [554, 626] on button "Add new area" at bounding box center [547, 638] width 117 height 34
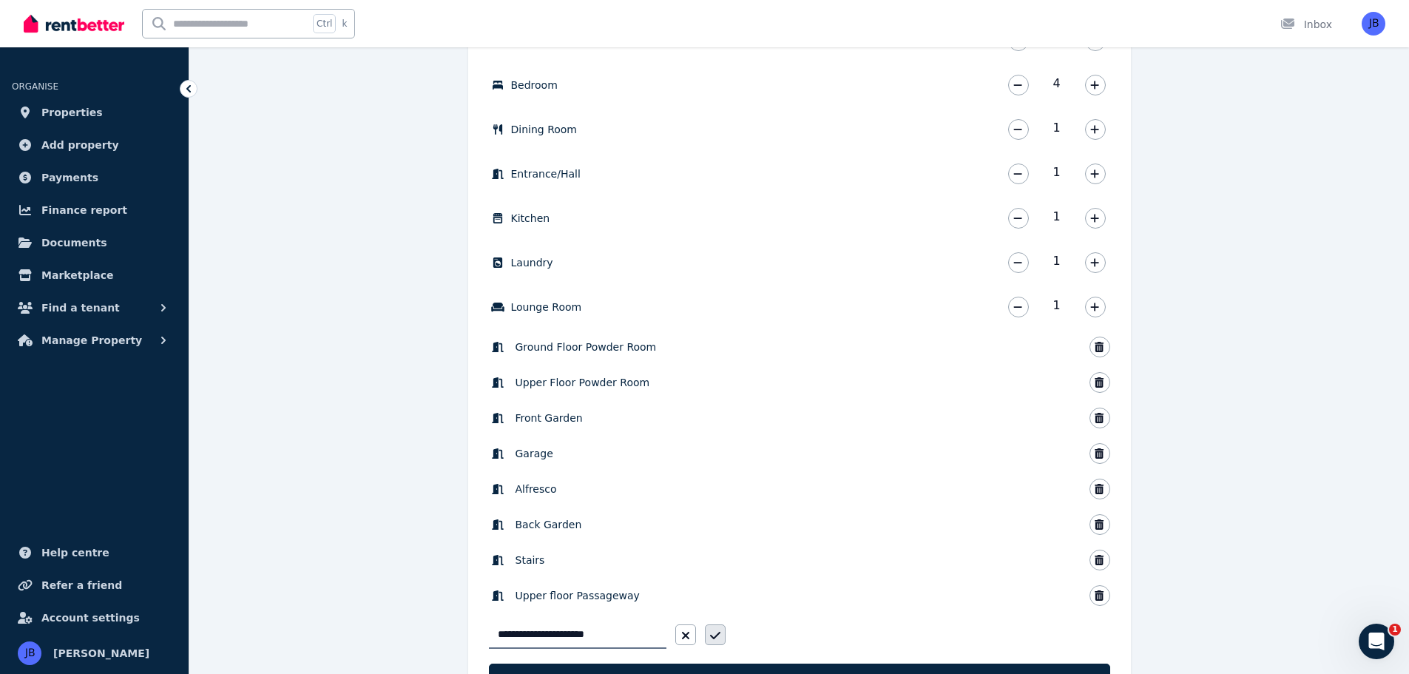
type input "**********"
click at [705, 638] on button "button" at bounding box center [715, 634] width 21 height 21
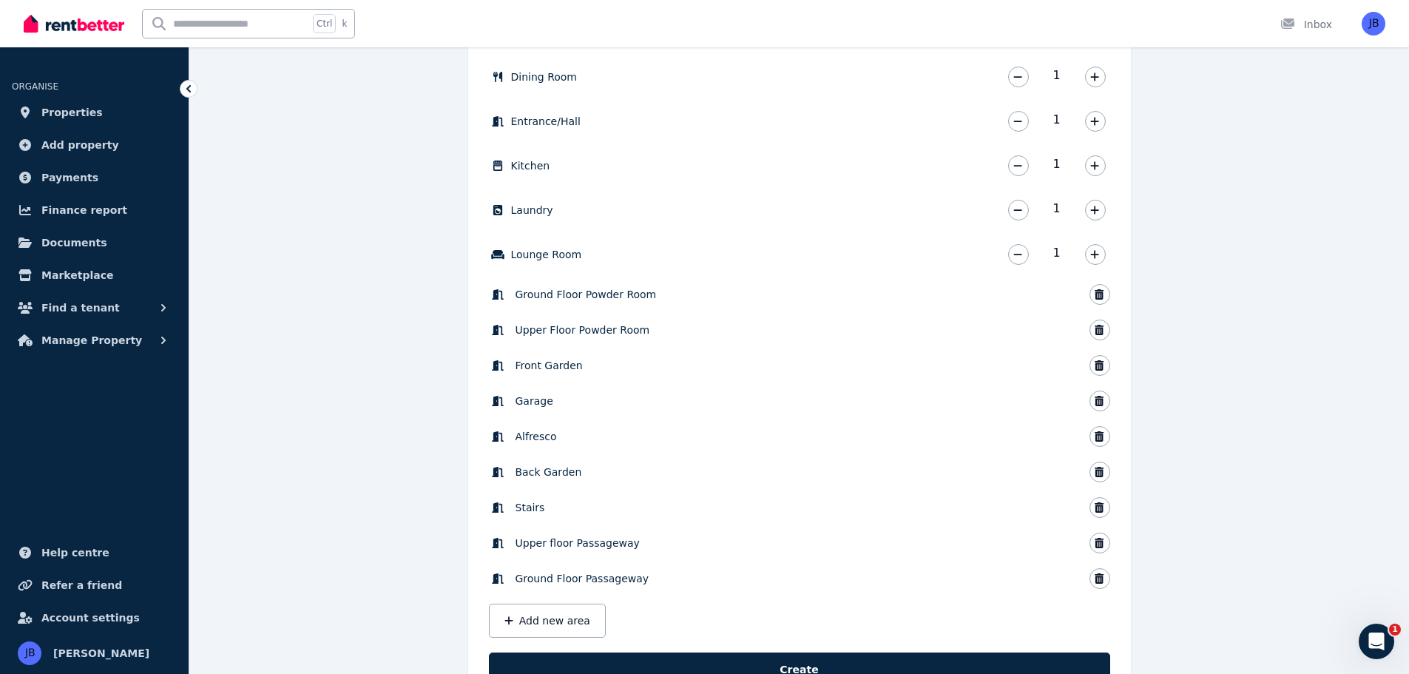
scroll to position [657, 0]
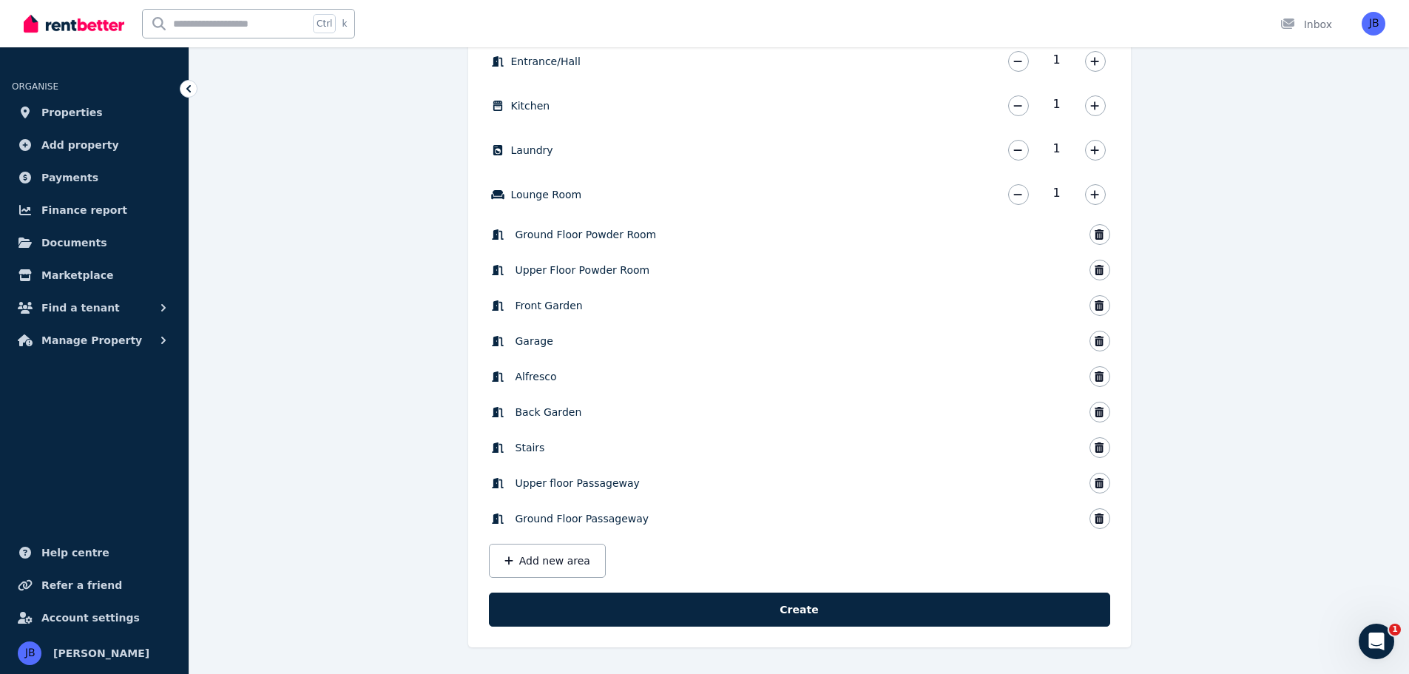
click at [710, 609] on button "Create" at bounding box center [799, 610] width 621 height 34
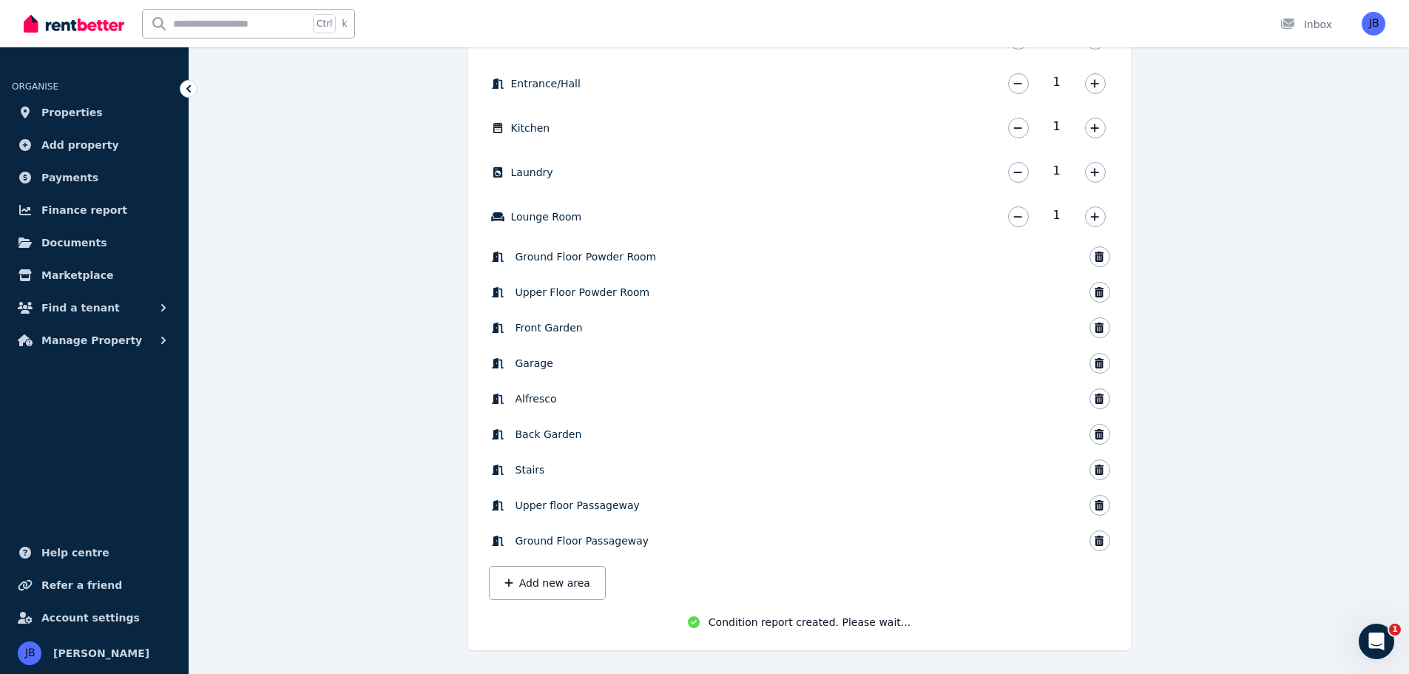
scroll to position [641, 0]
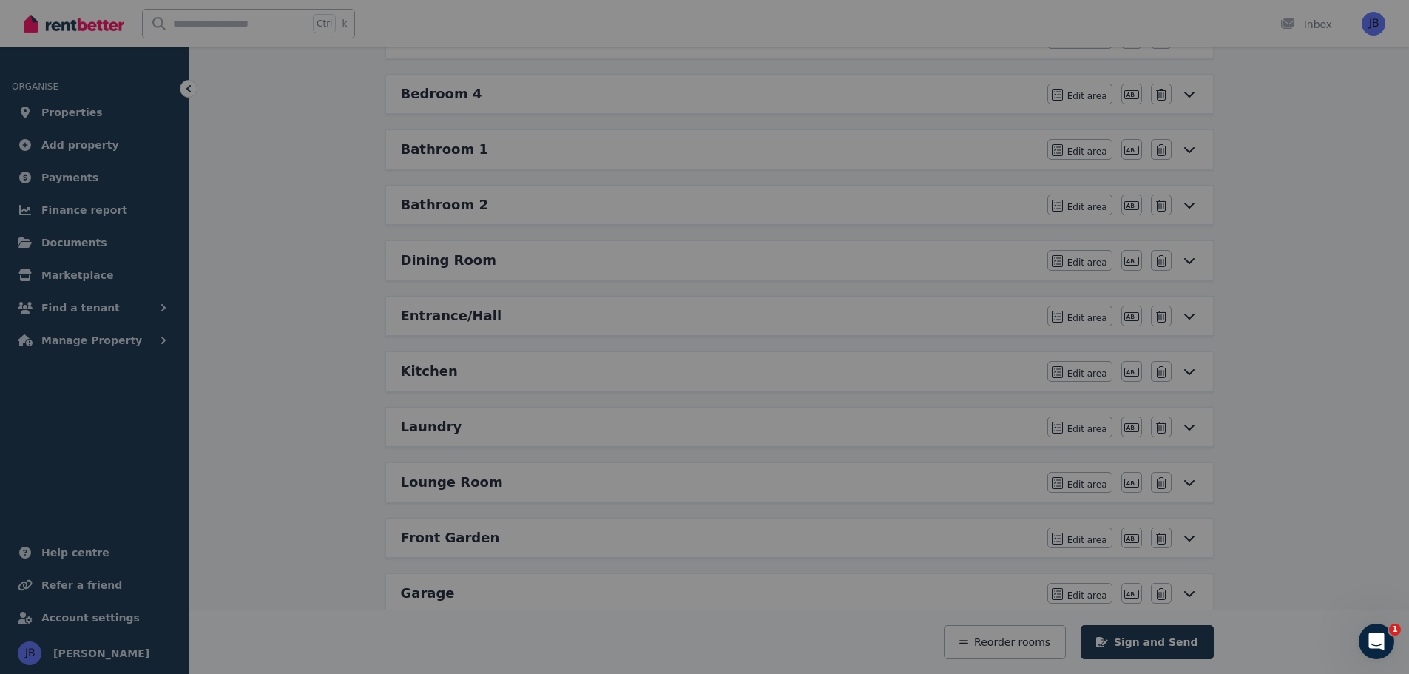
scroll to position [182, 0]
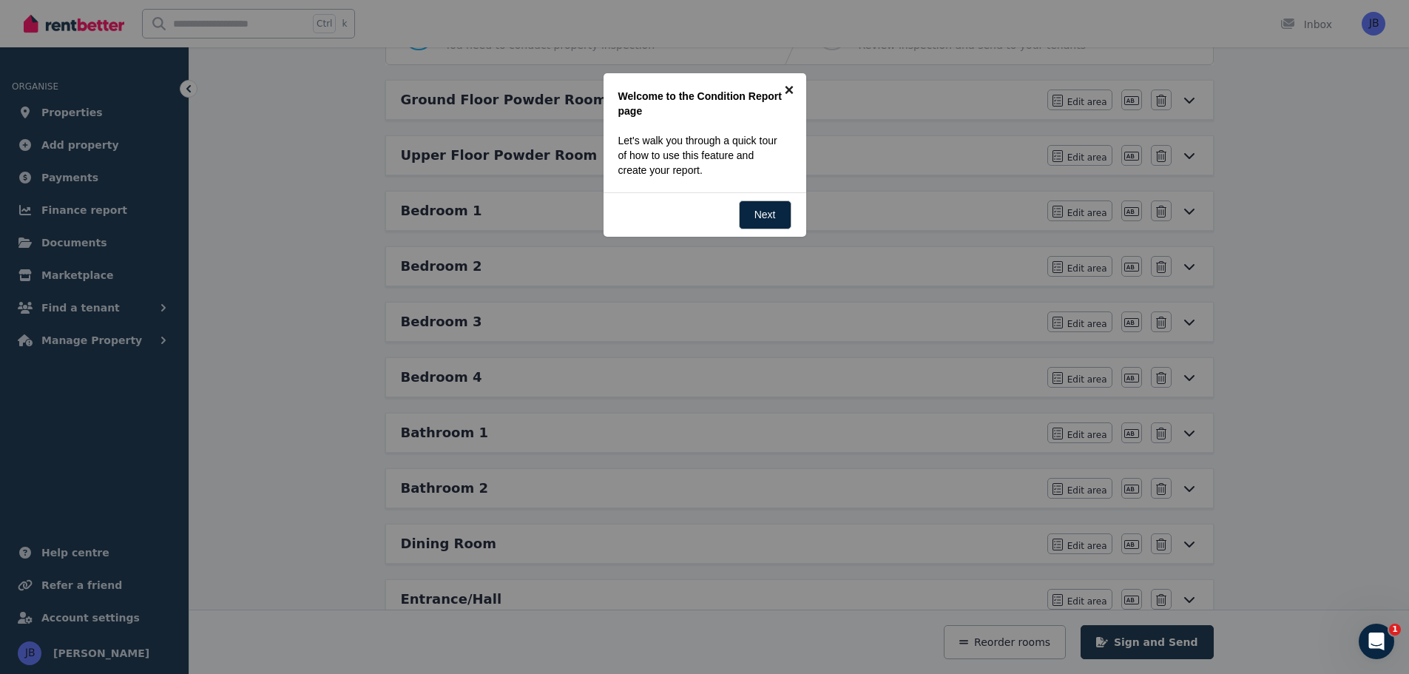
click at [786, 90] on link "×" at bounding box center [789, 89] width 33 height 33
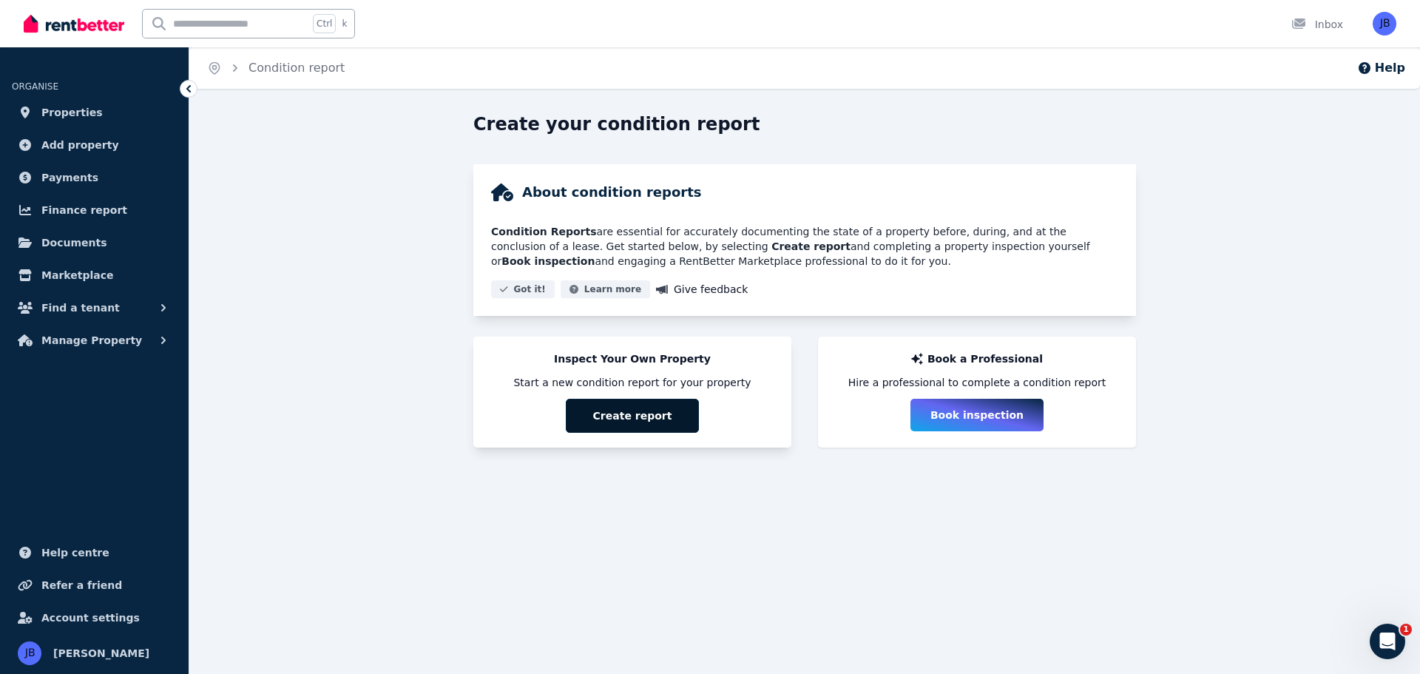
click at [634, 406] on button "Create report" at bounding box center [632, 416] width 133 height 34
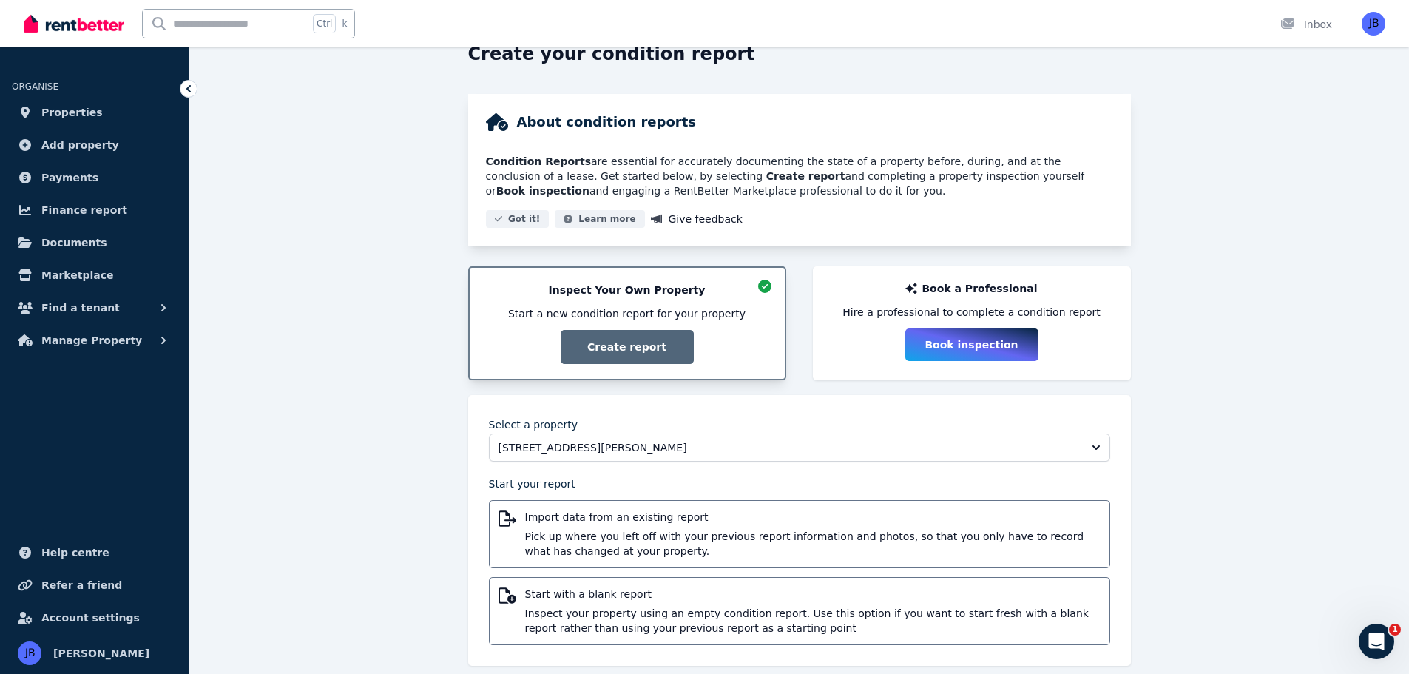
scroll to position [89, 0]
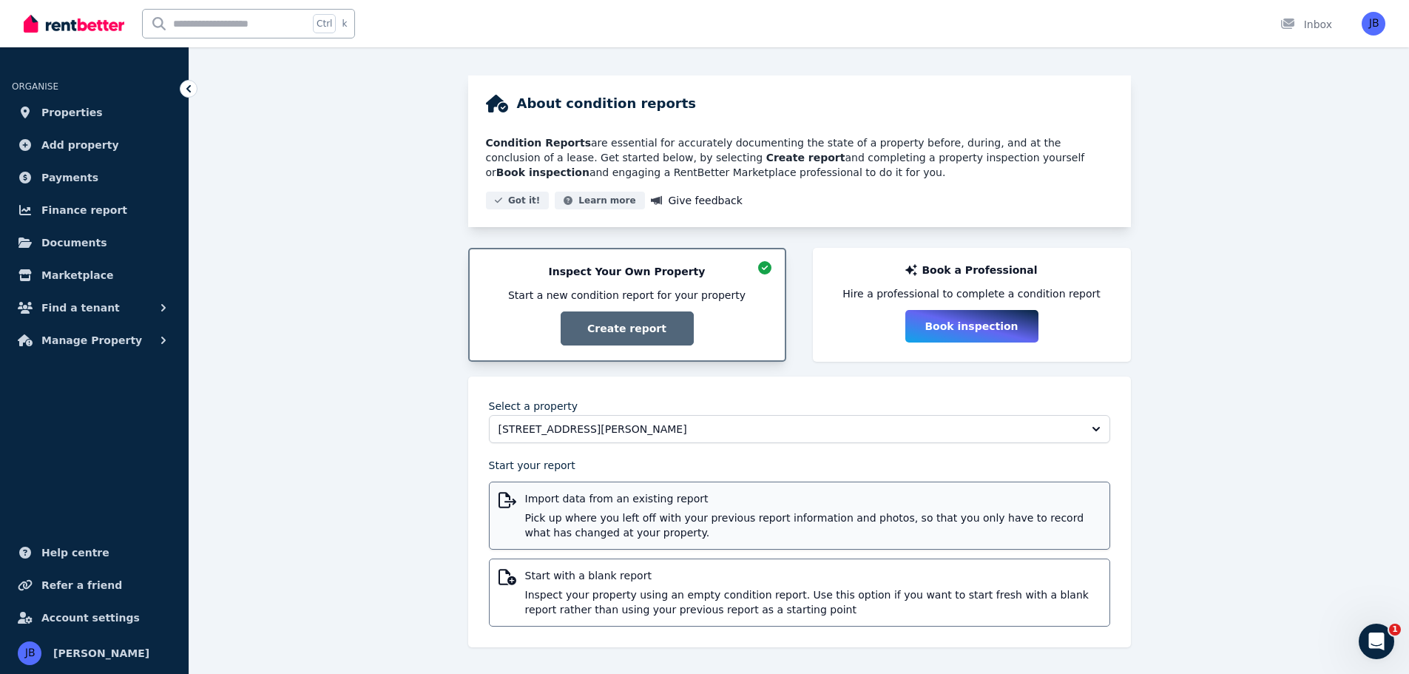
click at [525, 522] on span "Pick up where you left off with your previous report information and photos, so…" at bounding box center [813, 525] width 576 height 30
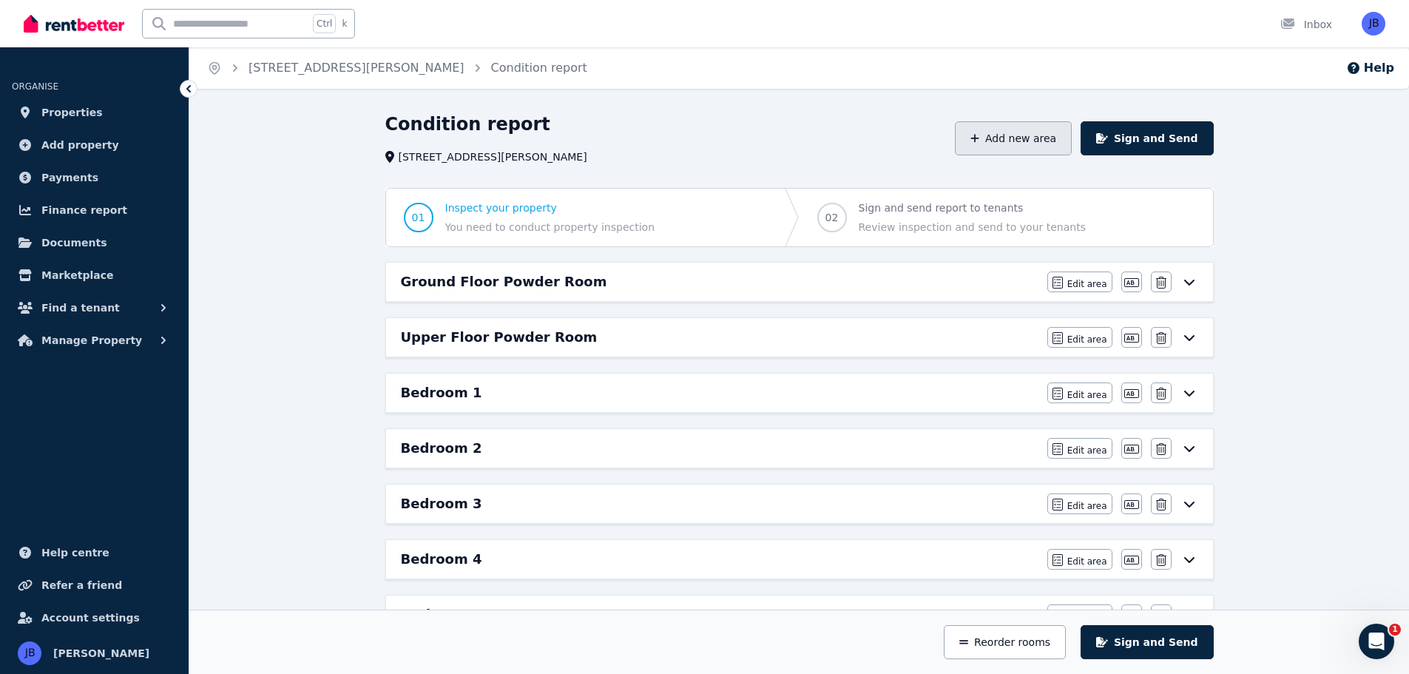
click at [979, 141] on icon "button" at bounding box center [975, 138] width 9 height 10
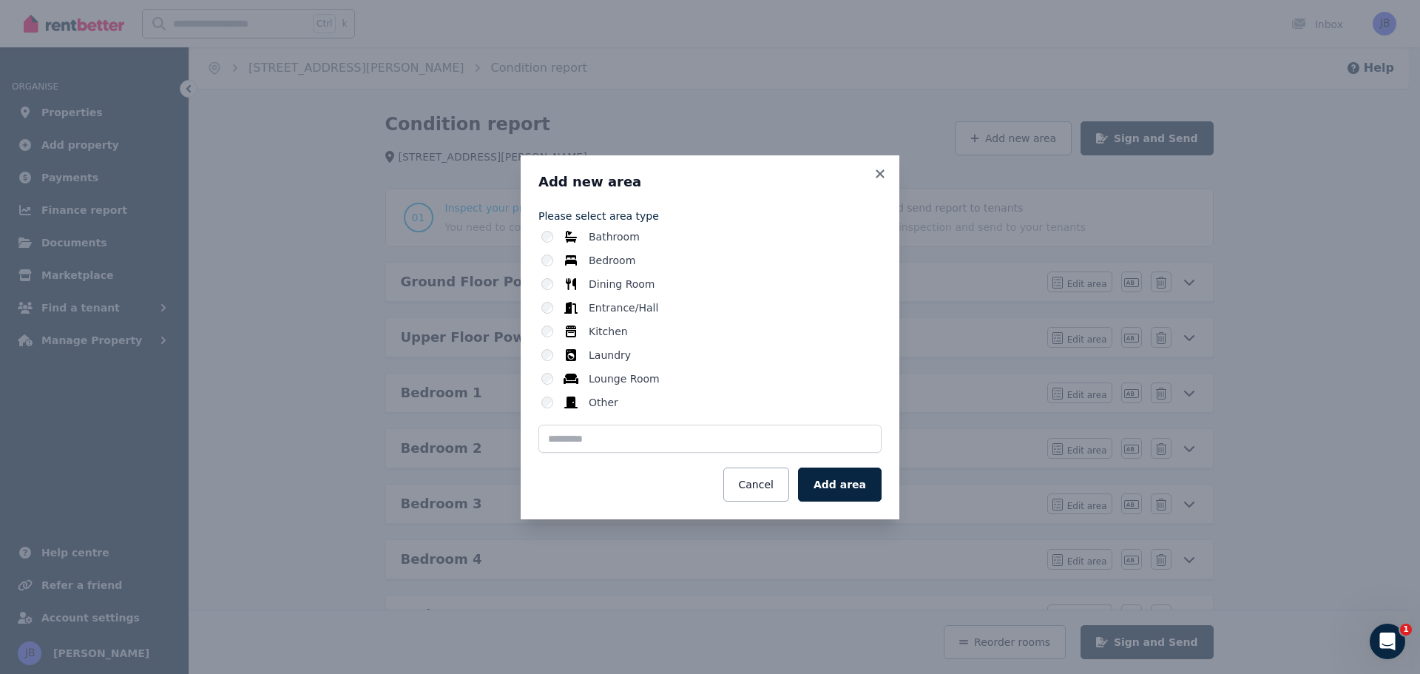
click at [757, 476] on button "Cancel" at bounding box center [757, 485] width 66 height 34
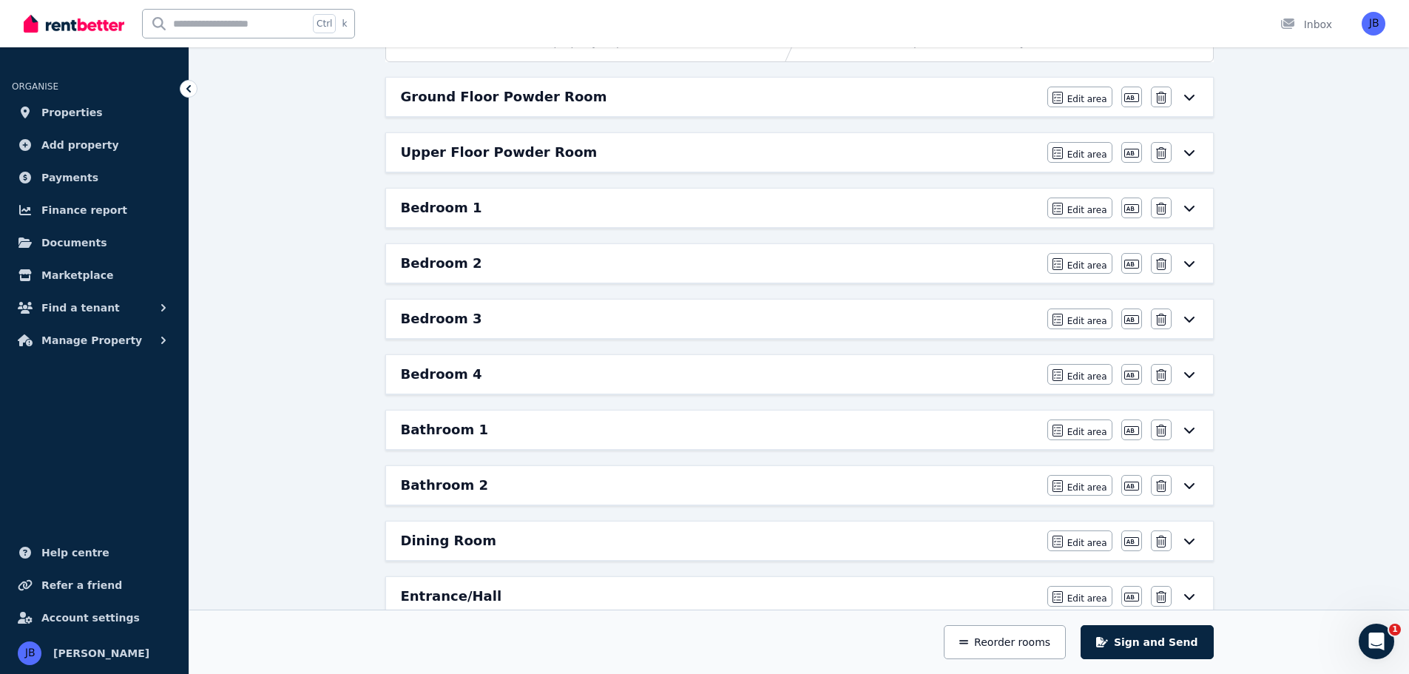
scroll to position [222, 0]
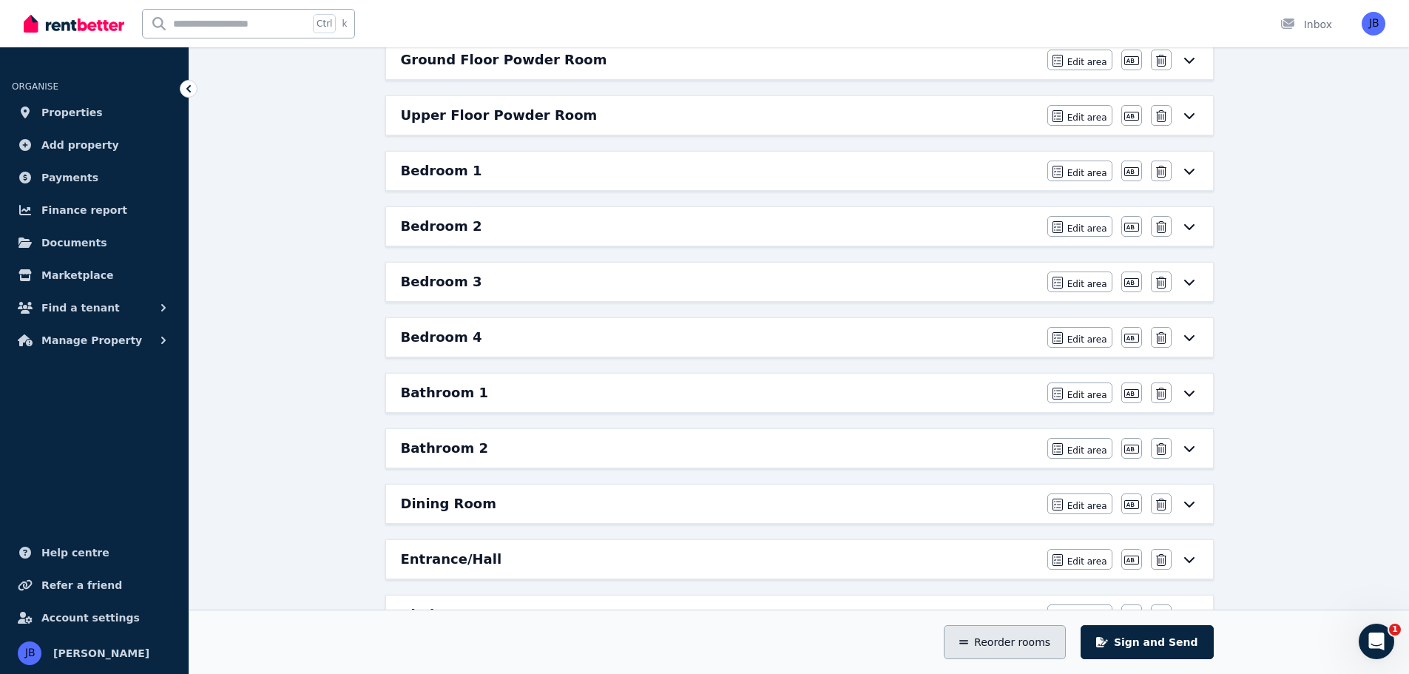
click at [1025, 639] on button "Reorder rooms" at bounding box center [1005, 642] width 122 height 34
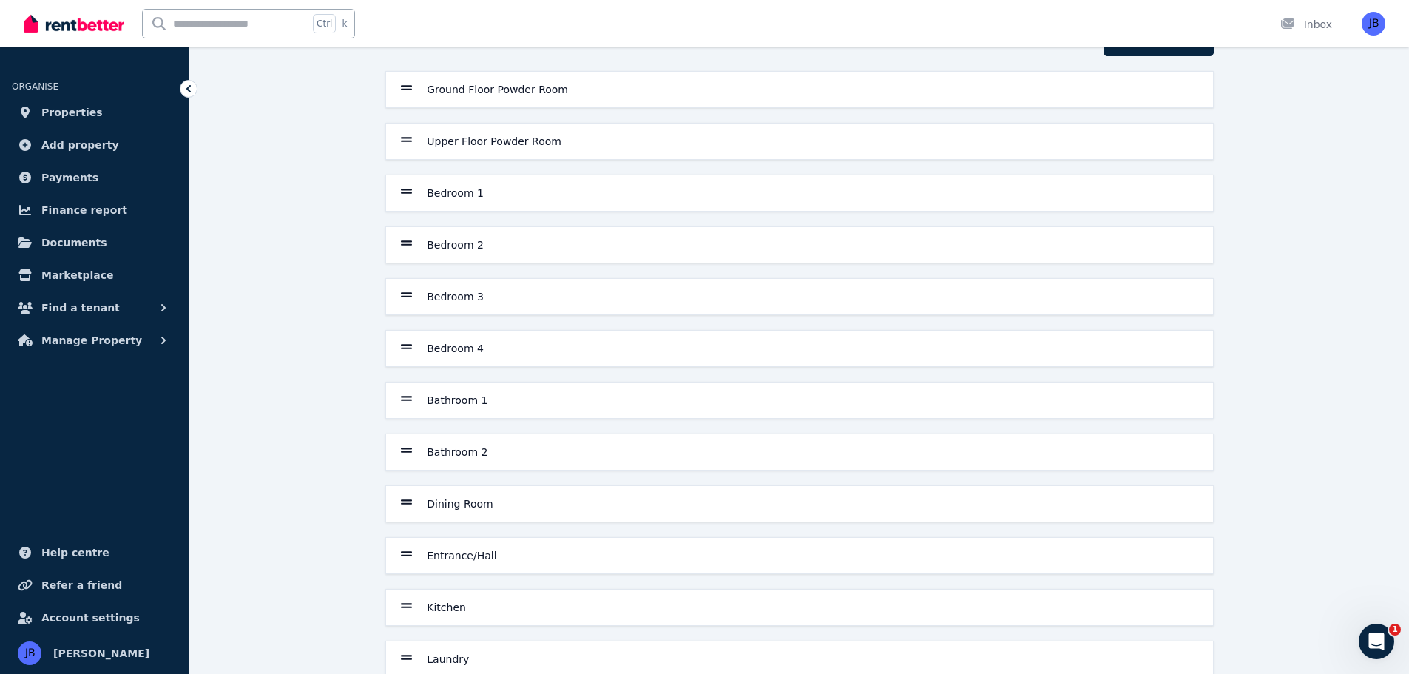
scroll to position [74, 0]
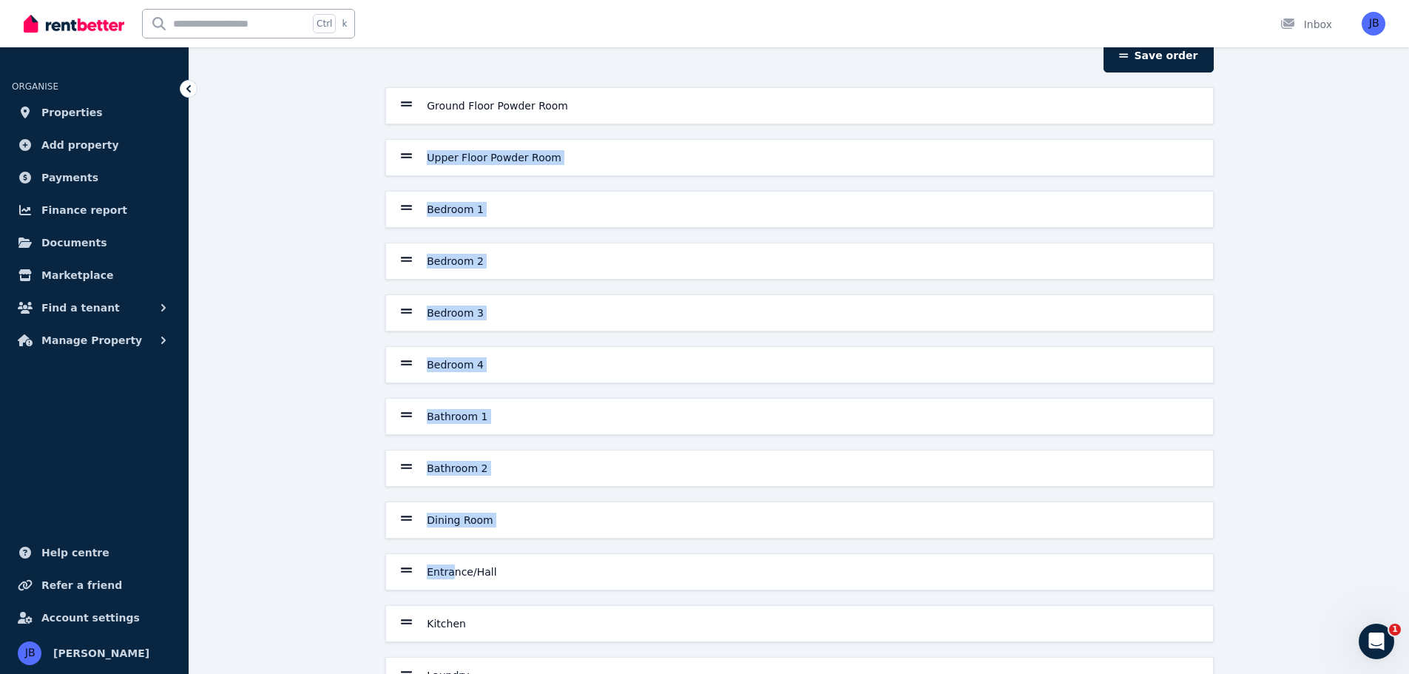
drag, startPoint x: 451, startPoint y: 573, endPoint x: 383, endPoint y: 183, distance: 396.4
click at [383, 179] on div "Ground Floor Powder Room Upper Floor Powder Room Bedroom 1 Bedroom 2 Bedroom 3 …" at bounding box center [800, 597] width 840 height 1021
click at [285, 332] on div "Save order Ground Floor Powder Room Upper Floor Powder Room Bedroom 1 Bedroom 2…" at bounding box center [799, 586] width 1220 height 1096
drag, startPoint x: 476, startPoint y: 566, endPoint x: 408, endPoint y: 316, distance: 259.0
click at [408, 316] on div "Ground Floor Powder Room Upper Floor Powder Room Bedroom 1 Bedroom 2 Bedroom 3 …" at bounding box center [800, 597] width 840 height 1021
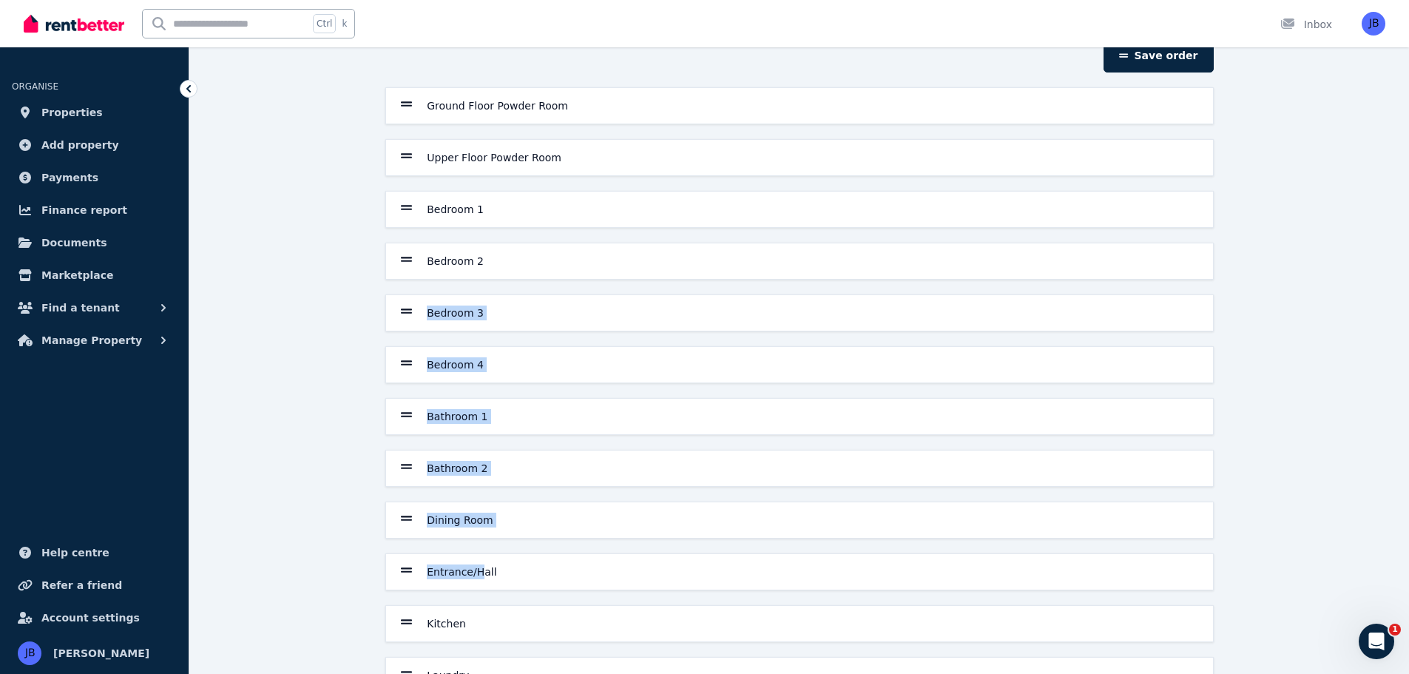
drag, startPoint x: 280, startPoint y: 397, endPoint x: 284, endPoint y: 409, distance: 12.4
click at [280, 398] on div "Save order Ground Floor Powder Room Upper Floor Powder Room Bedroom 1 Bedroom 2…" at bounding box center [799, 586] width 1220 height 1096
drag, startPoint x: 352, startPoint y: 502, endPoint x: 359, endPoint y: 523, distance: 22.5
click at [352, 503] on div "Save order Ground Floor Powder Room Upper Floor Powder Room Bedroom 1 Bedroom 2…" at bounding box center [799, 586] width 1220 height 1096
click at [547, 564] on div "Entrance/Hall" at bounding box center [799, 572] width 797 height 18
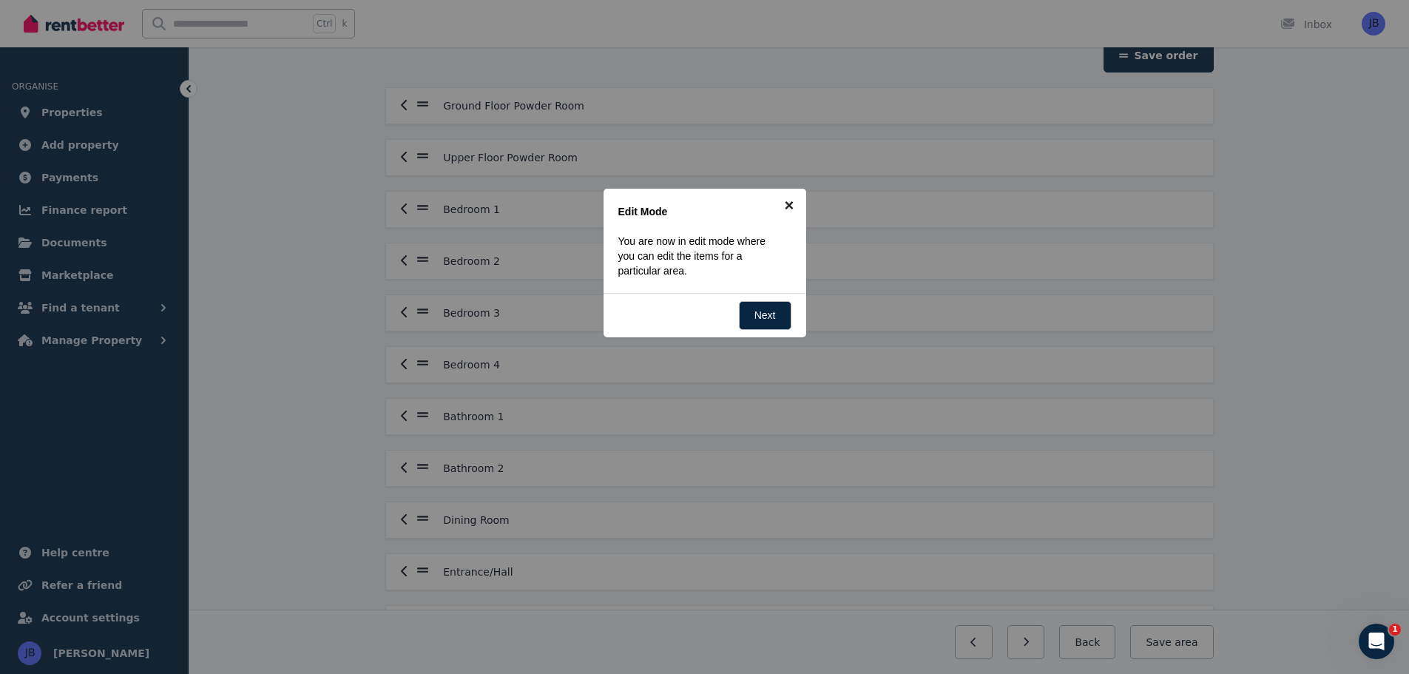
click at [786, 198] on link "×" at bounding box center [789, 205] width 33 height 33
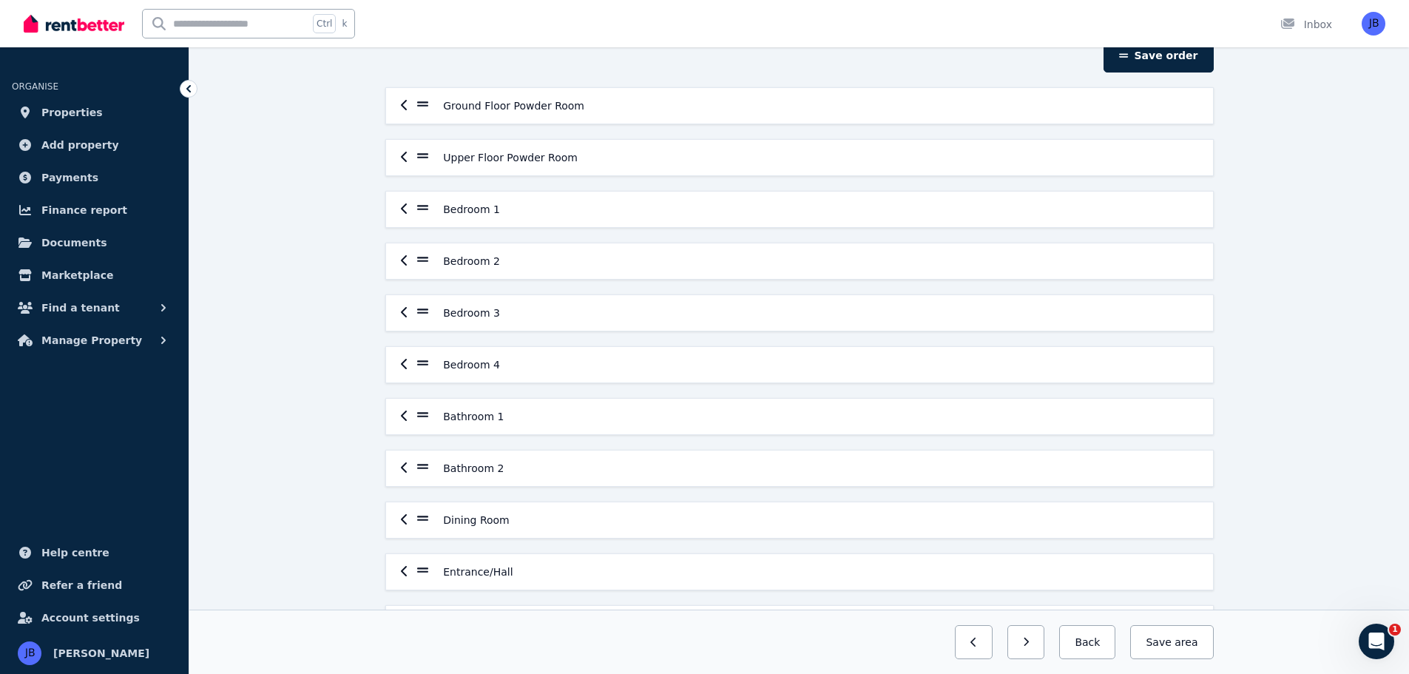
scroll to position [0, 0]
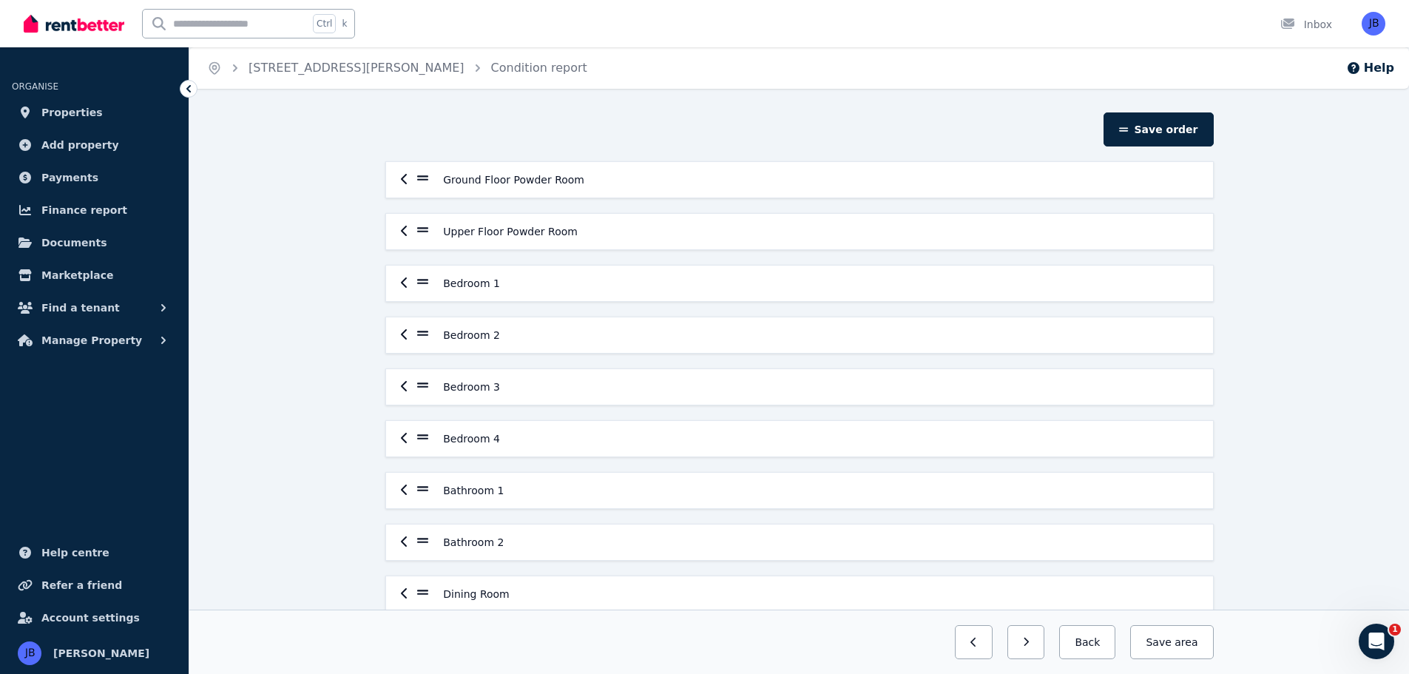
click at [405, 181] on icon "button" at bounding box center [404, 179] width 7 height 12
click at [401, 183] on icon at bounding box center [407, 178] width 12 height 13
click at [402, 236] on icon "button" at bounding box center [404, 231] width 7 height 12
click at [402, 235] on icon at bounding box center [407, 229] width 12 height 13
drag, startPoint x: 402, startPoint y: 178, endPoint x: 427, endPoint y: 283, distance: 107.1
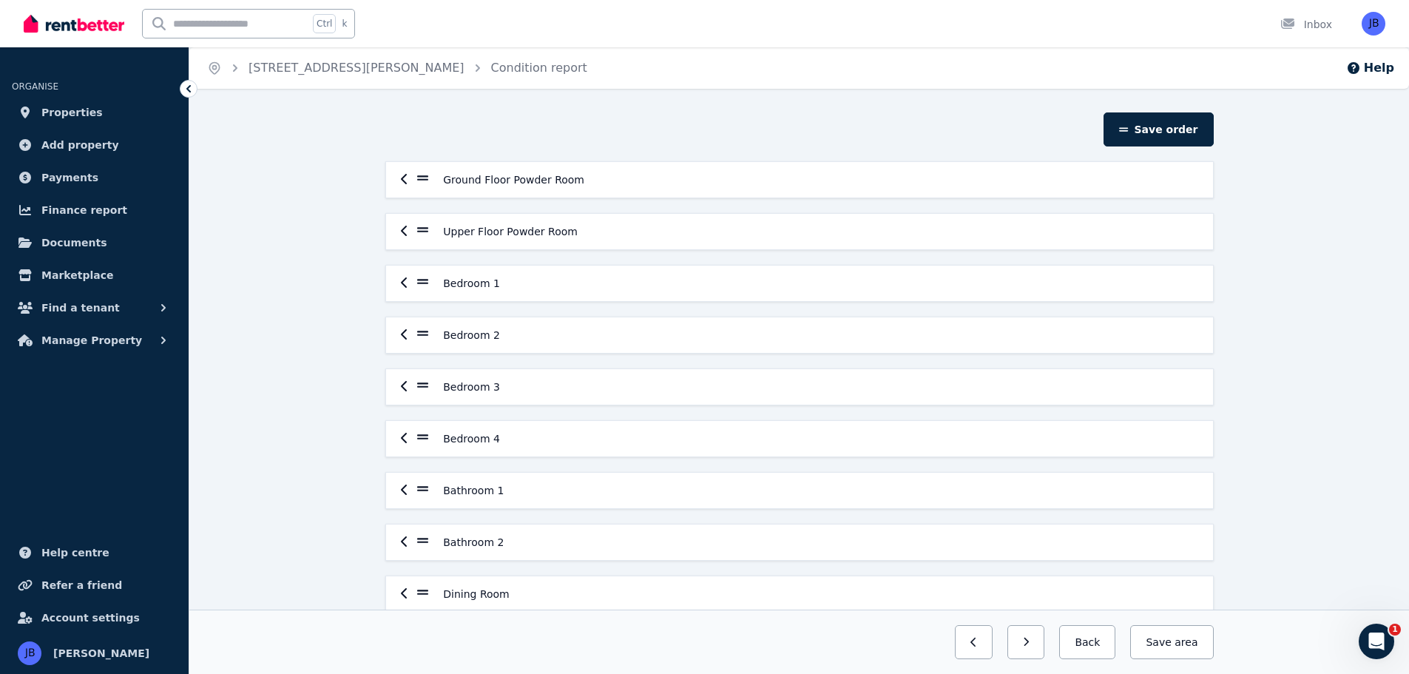
click at [427, 283] on div "Ground Floor Powder Room Upper Floor Powder Room Bedroom 1 Bedroom 2 Bedroom 3 …" at bounding box center [800, 671] width 840 height 1021
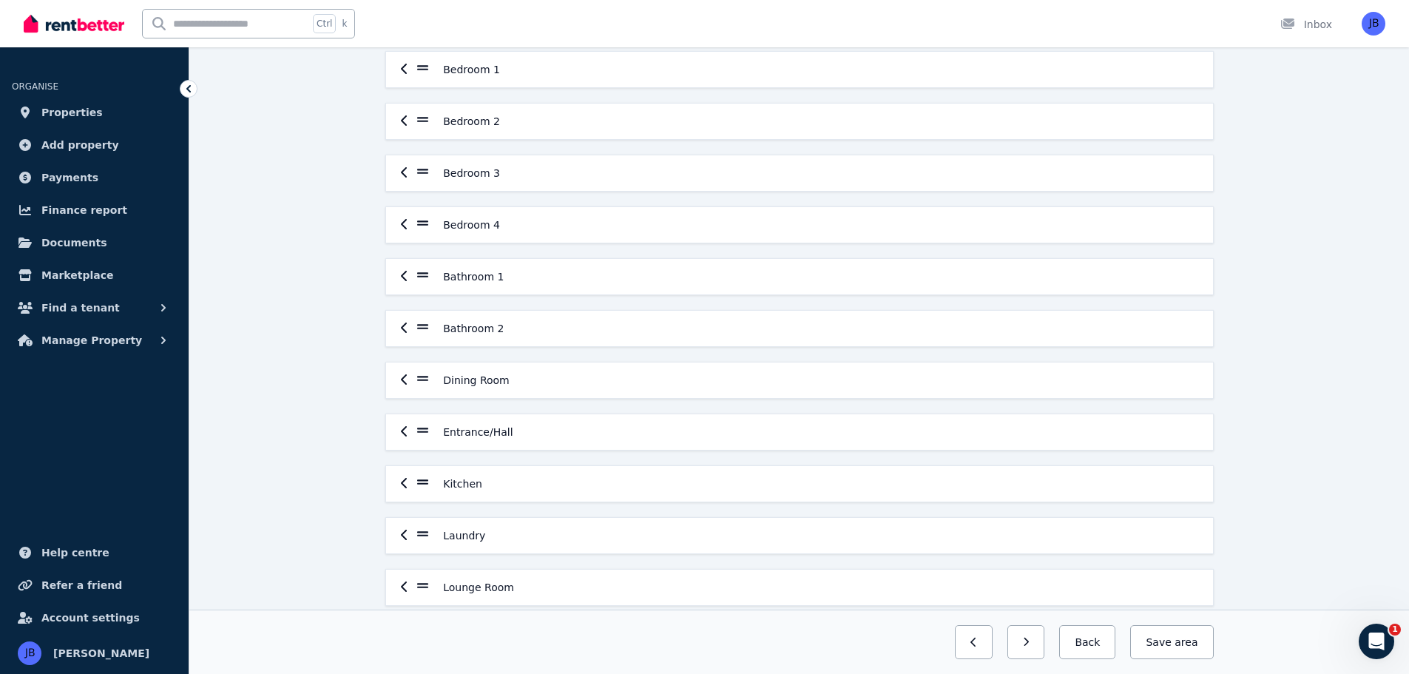
scroll to position [222, 0]
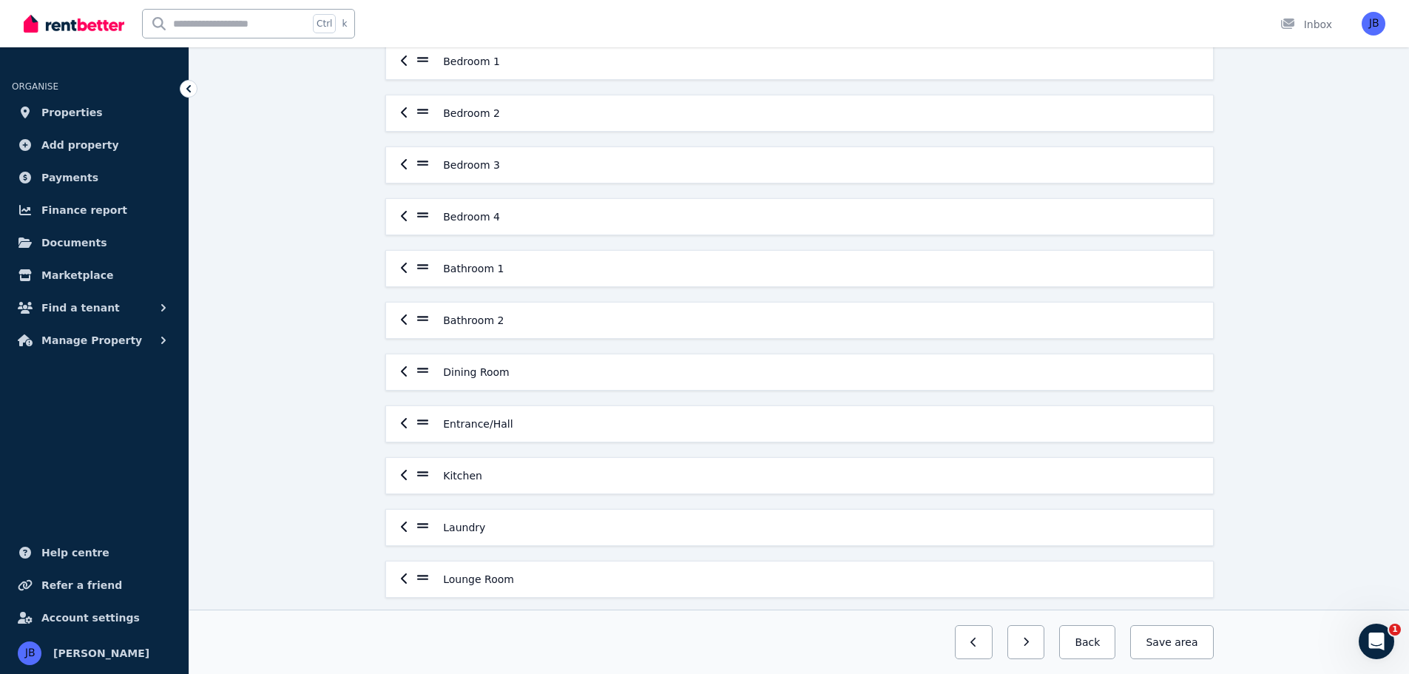
click at [1087, 642] on button "Back" at bounding box center [1087, 642] width 56 height 34
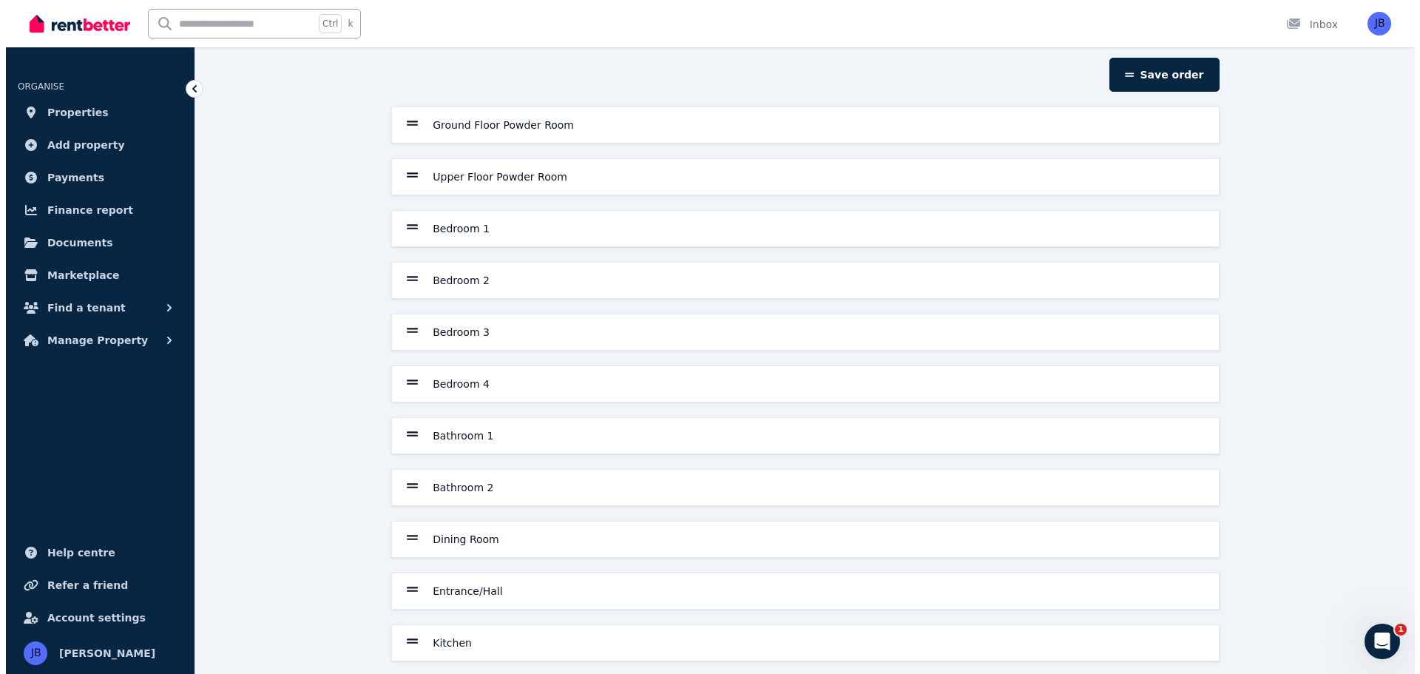
scroll to position [0, 0]
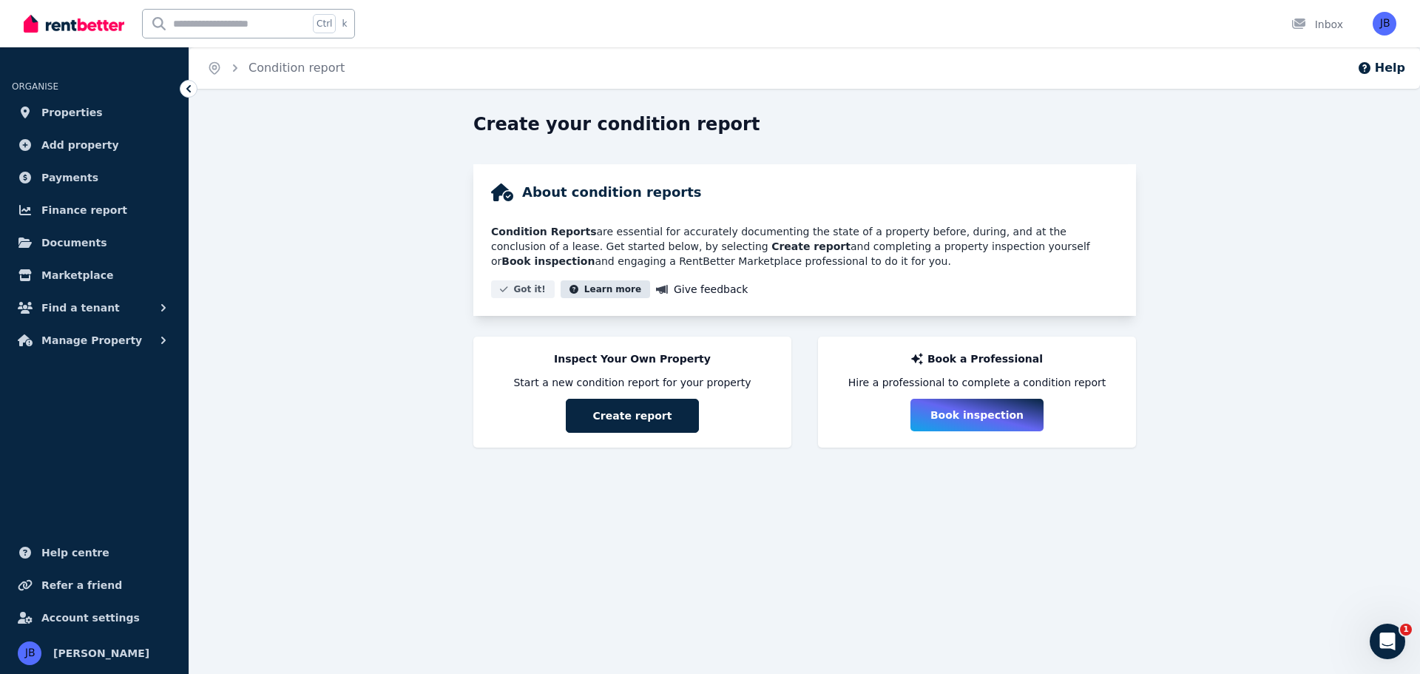
click at [576, 286] on button "Learn more" at bounding box center [606, 289] width 90 height 18
click at [286, 318] on div "Create your condition report About condition reports Condition Reports are esse…" at bounding box center [804, 300] width 1231 height 377
